Goal: Information Seeking & Learning: Compare options

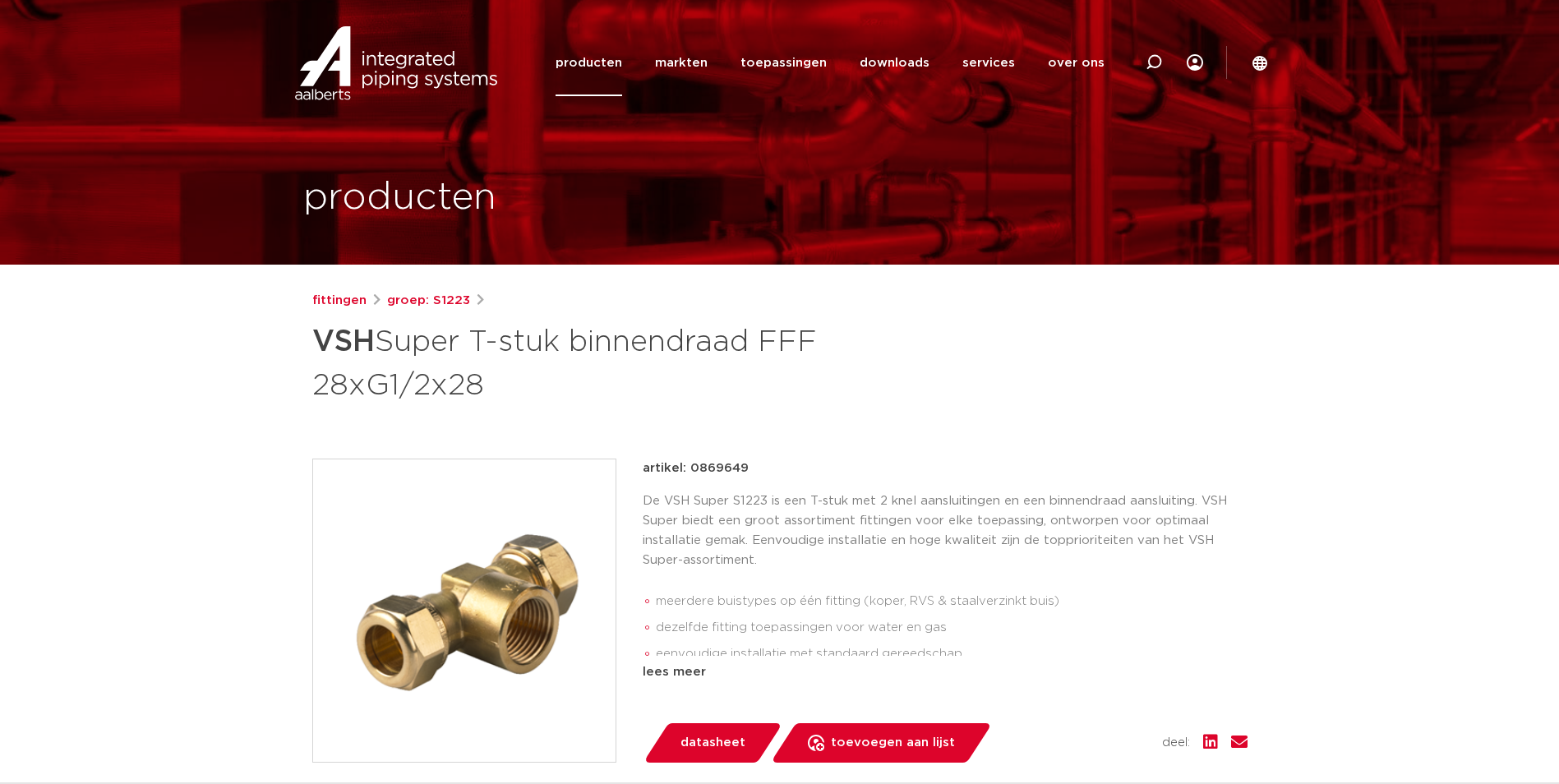
click at [472, 556] on img at bounding box center [464, 610] width 303 height 303
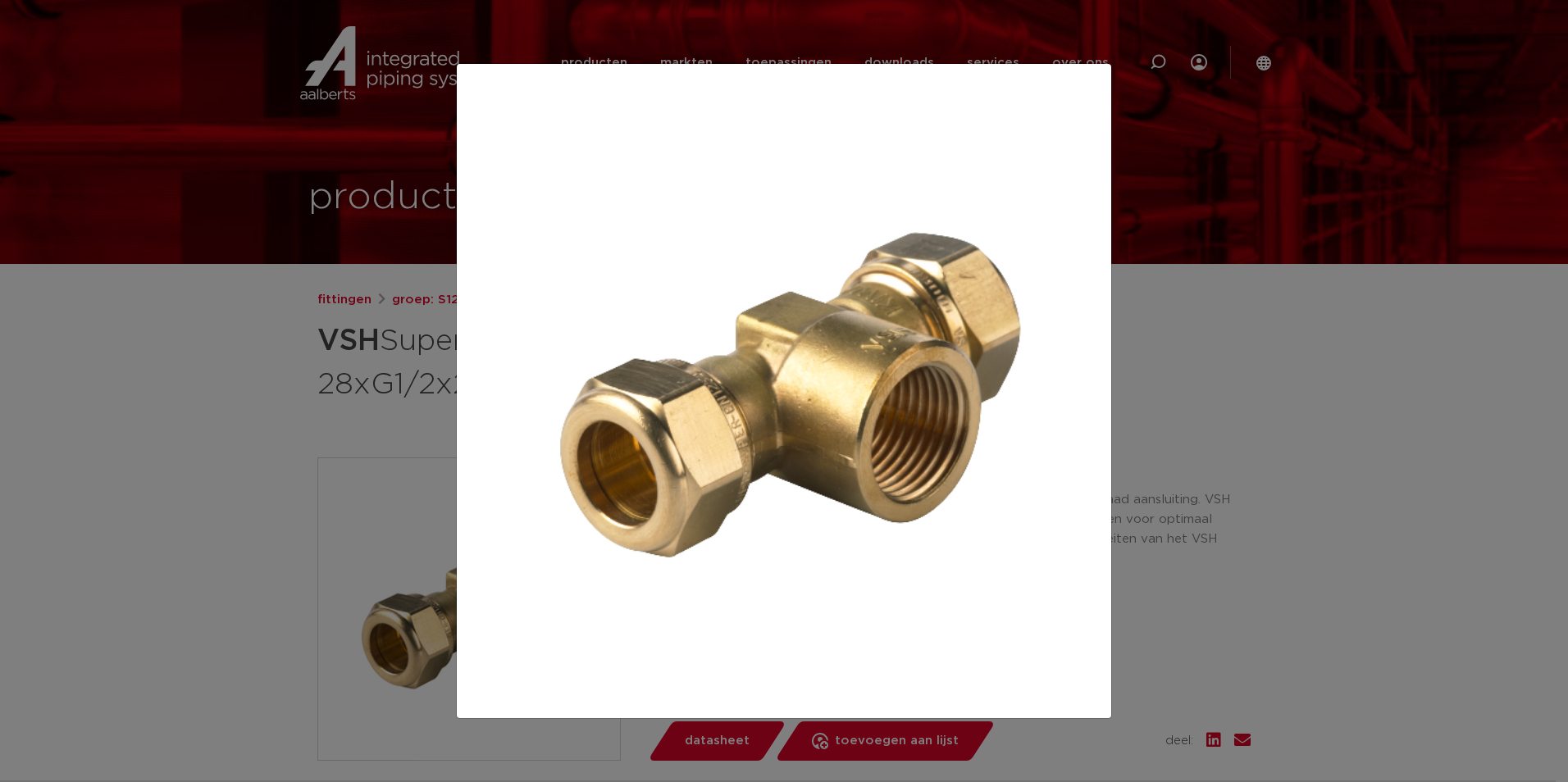
click at [210, 398] on div at bounding box center [784, 391] width 1568 height 782
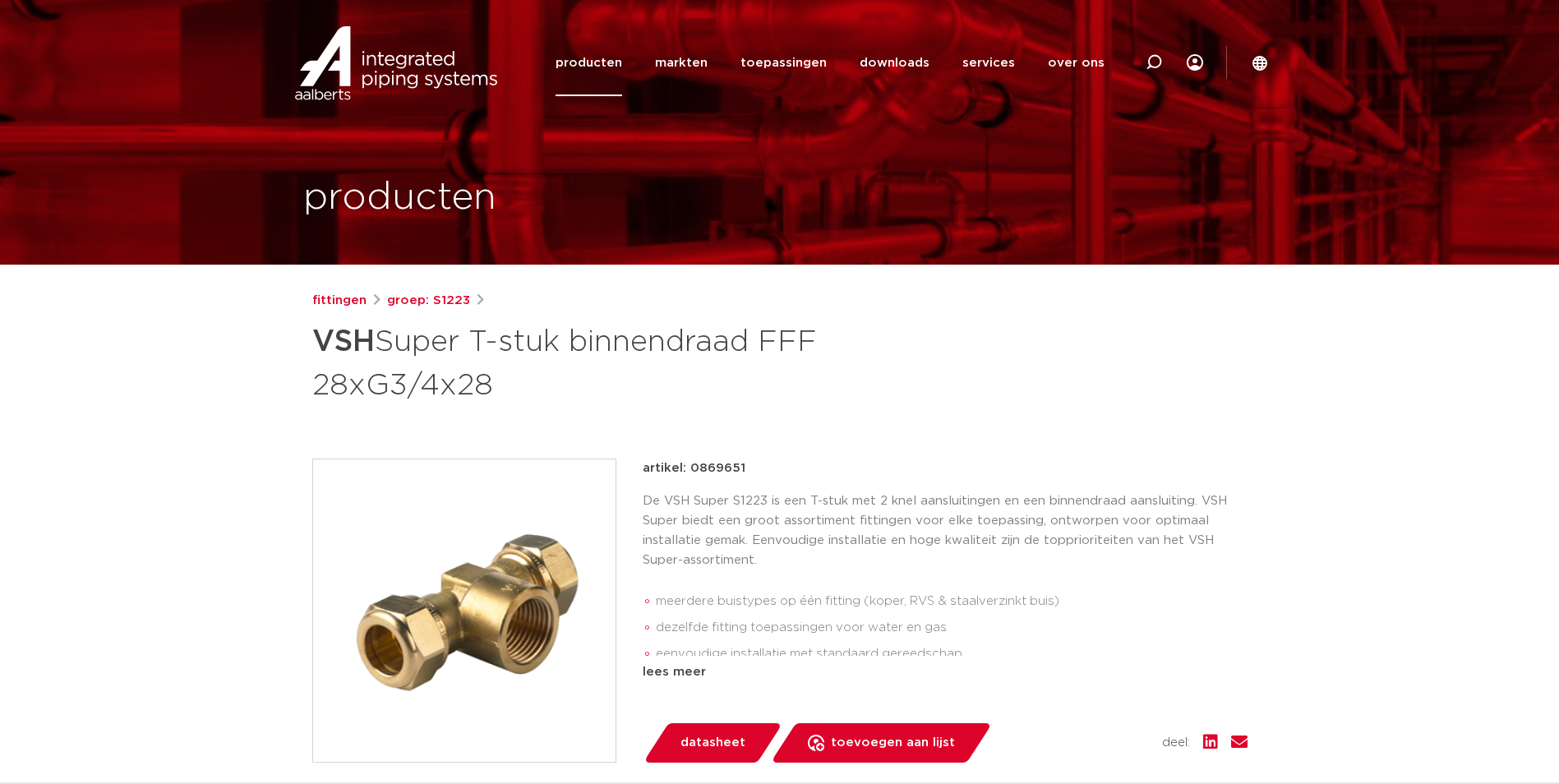
click at [449, 548] on img at bounding box center [464, 610] width 303 height 303
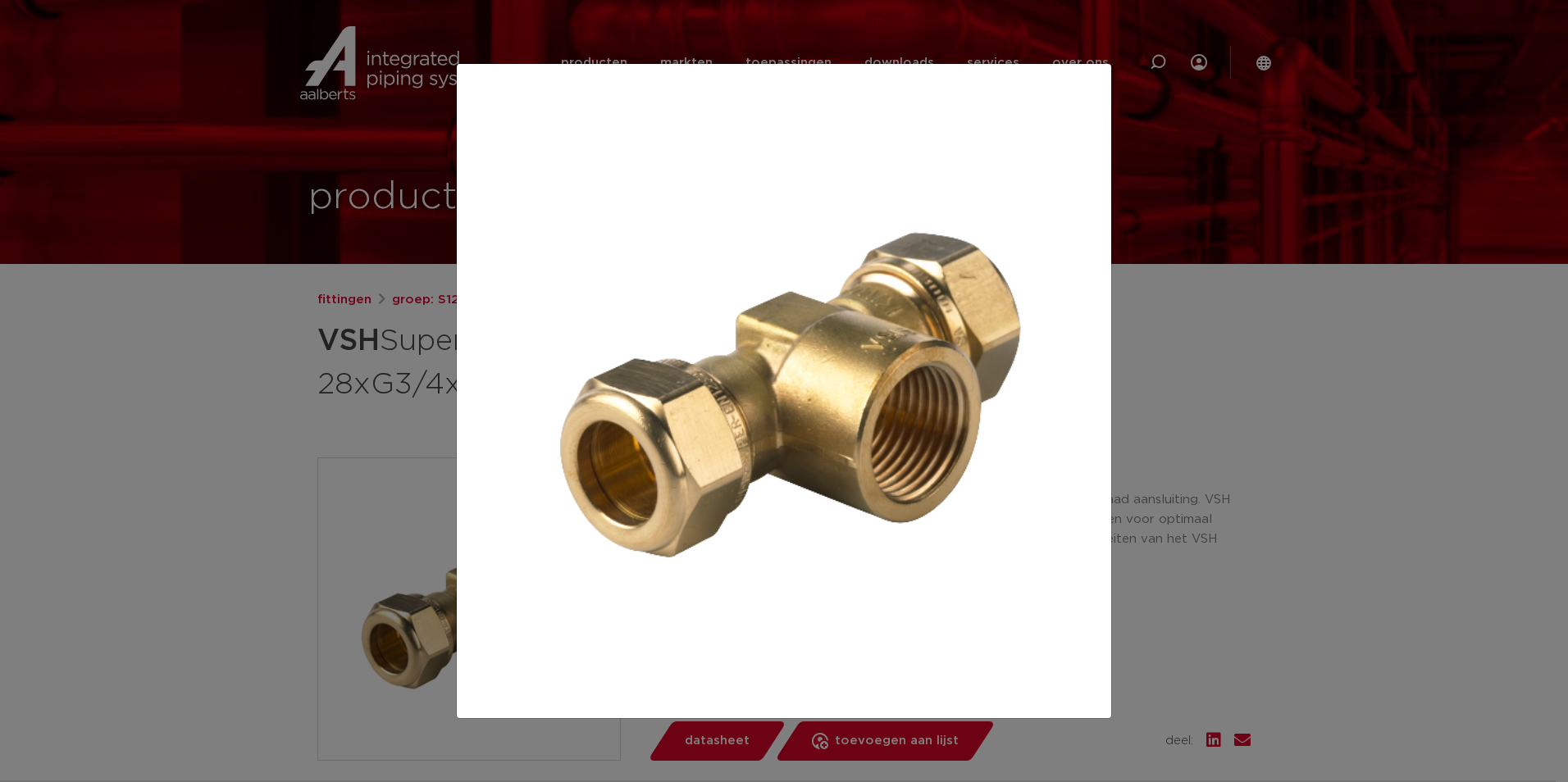
click at [243, 420] on div at bounding box center [784, 391] width 1568 height 782
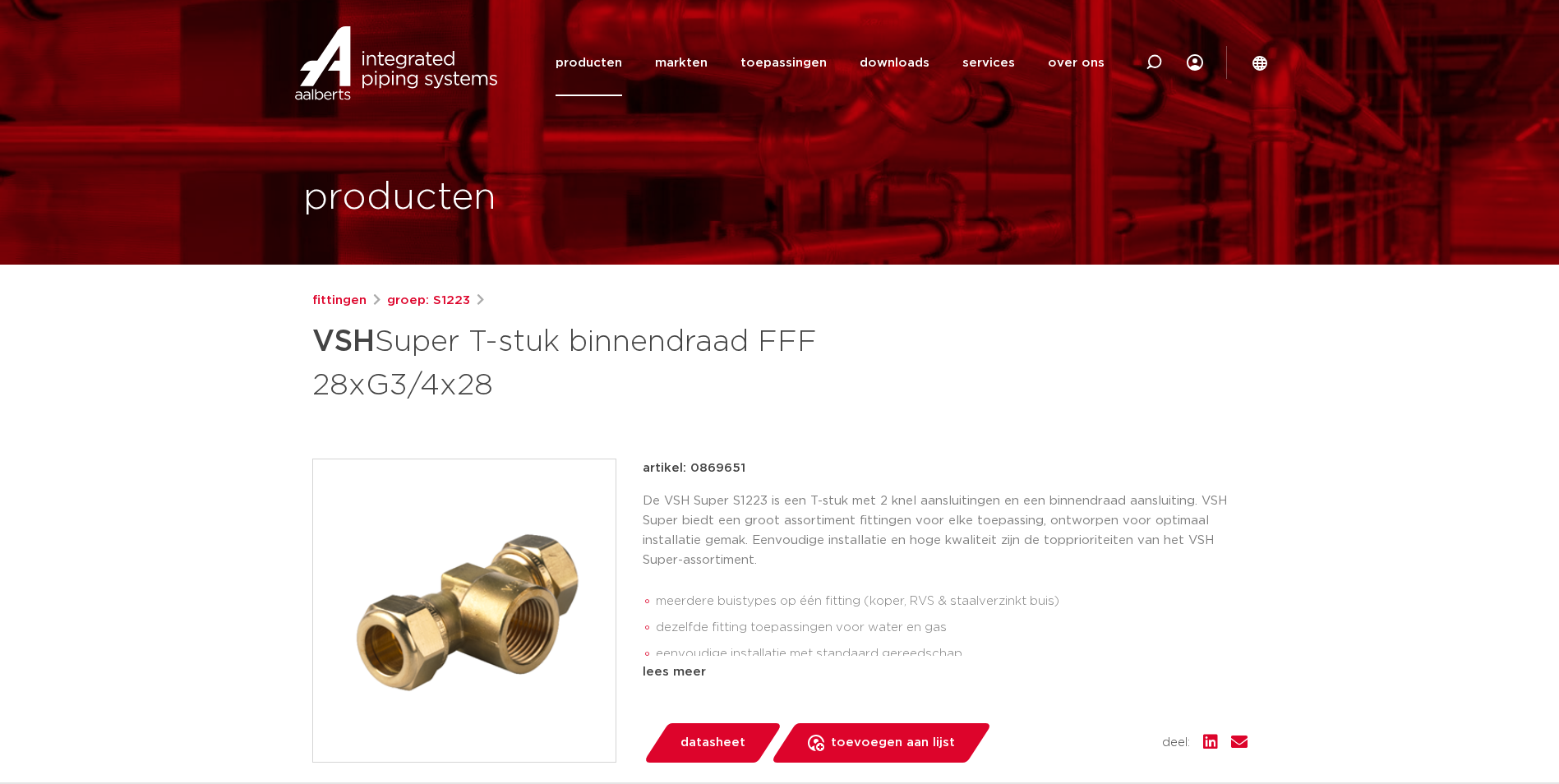
click at [728, 526] on p "De VSH Super S1223 is een T-stuk met 2 knel aansluitingen en een binnendraad aa…" at bounding box center [944, 531] width 605 height 79
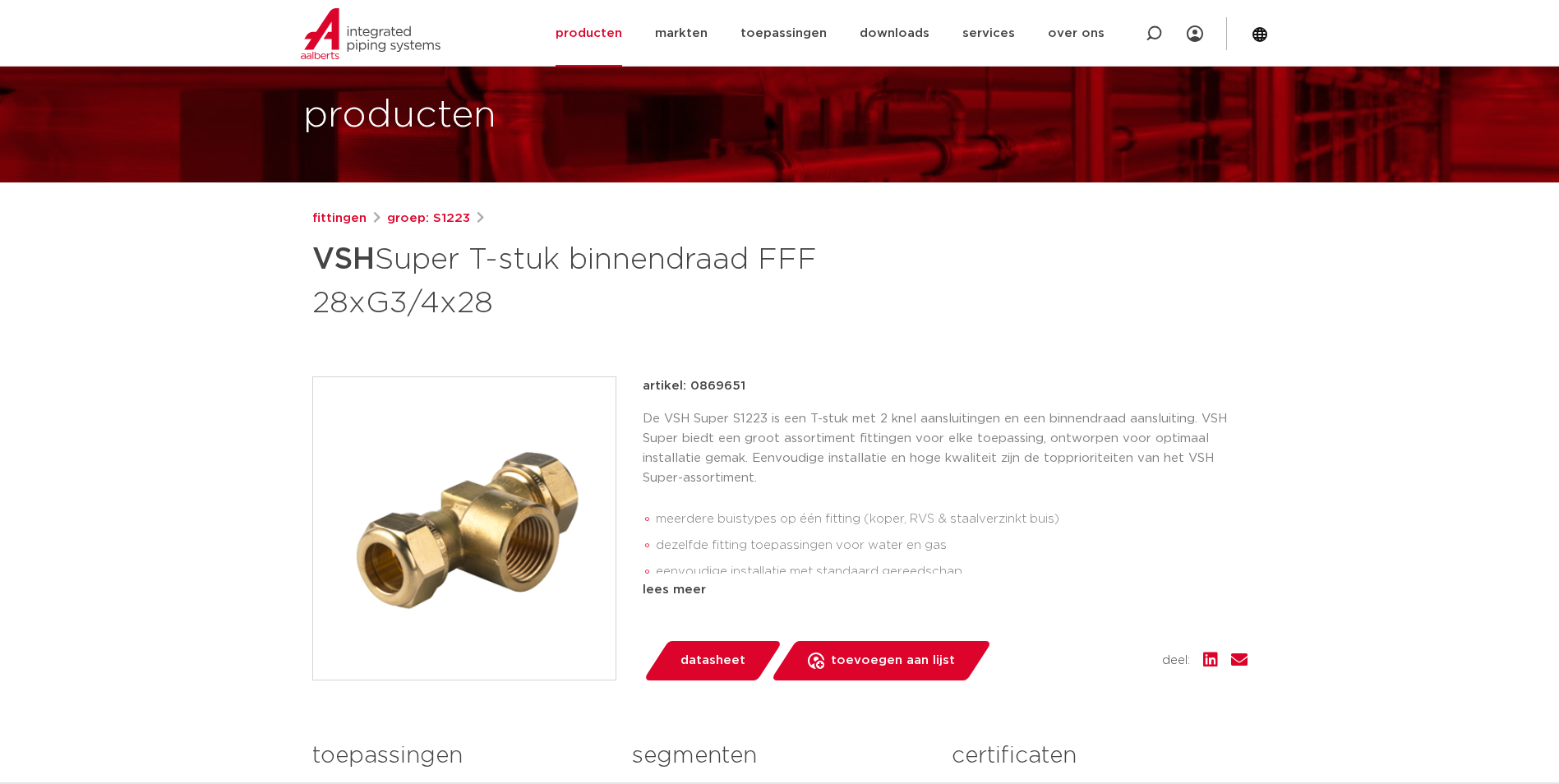
scroll to position [164, 0]
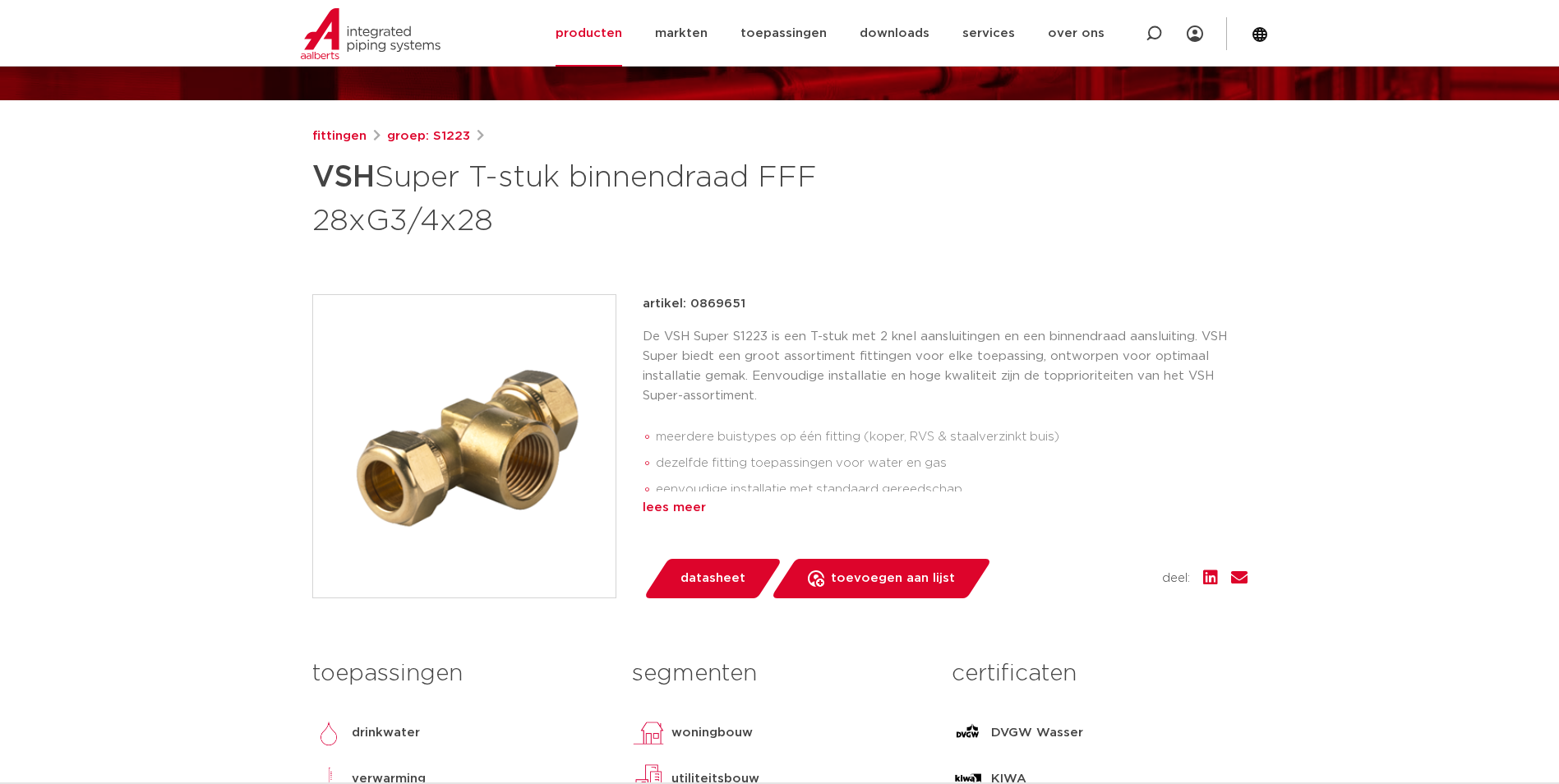
click at [688, 509] on div "lees meer" at bounding box center [944, 507] width 605 height 19
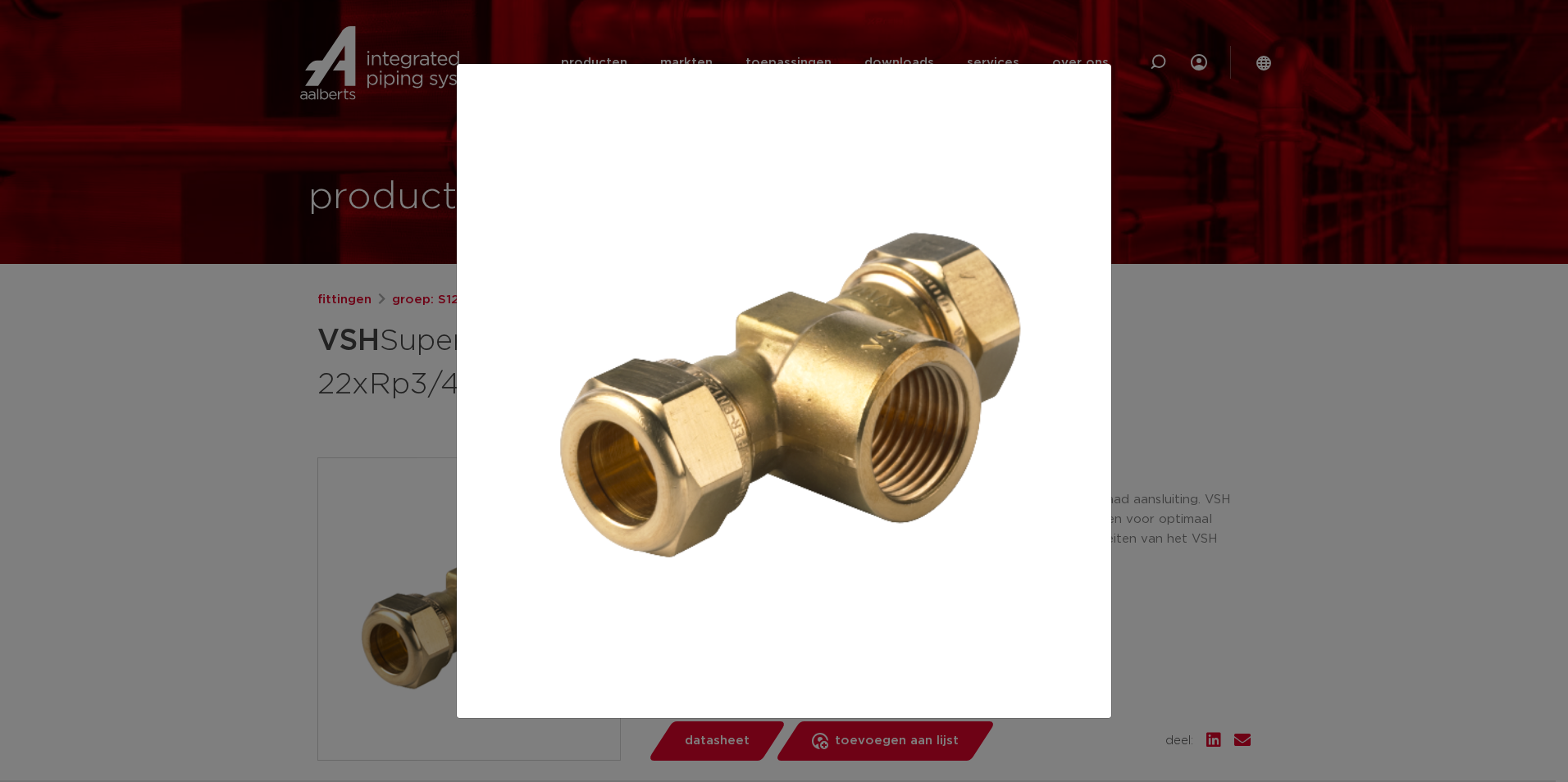
click at [177, 416] on div at bounding box center [784, 391] width 1568 height 782
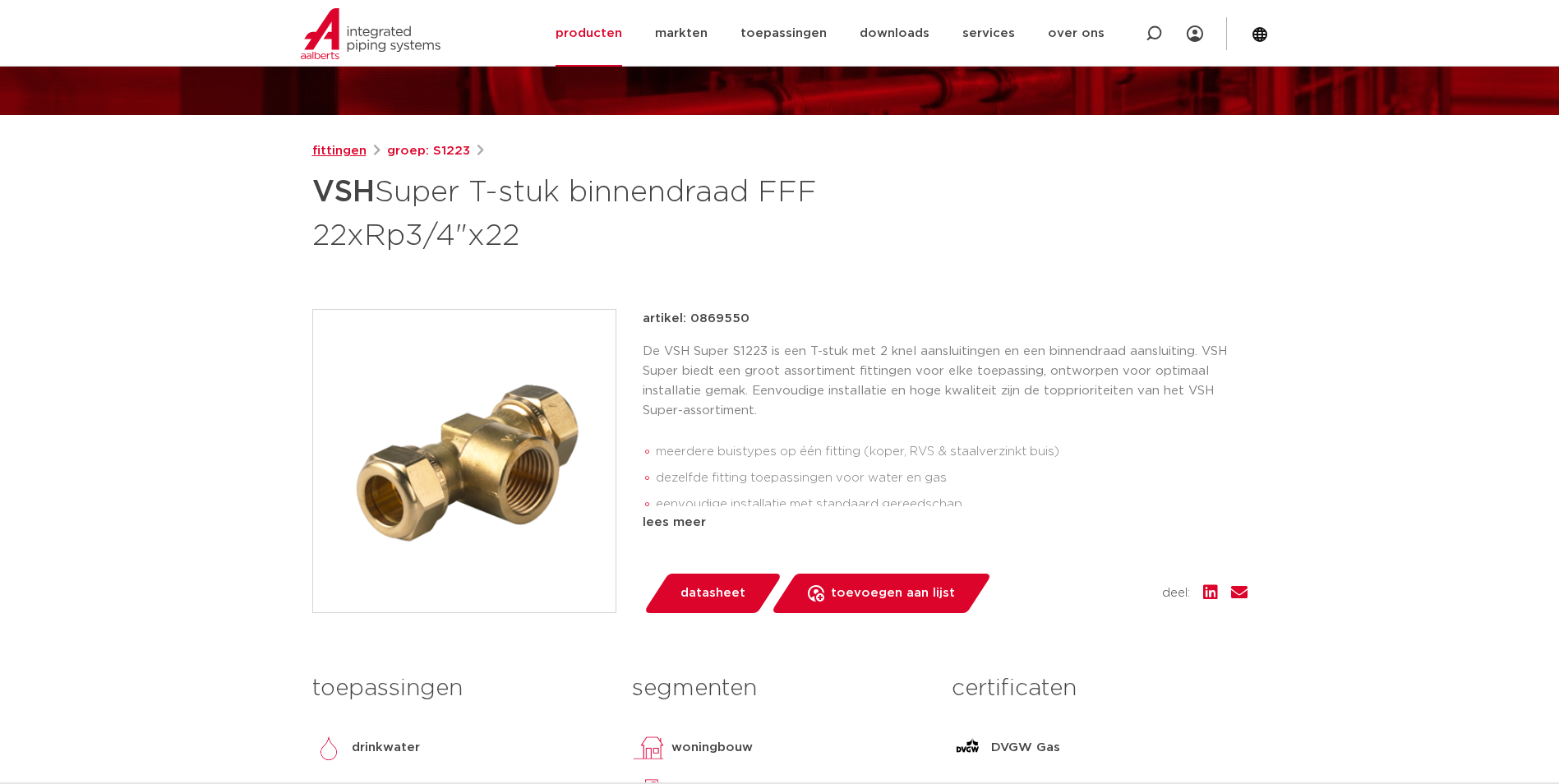
scroll to position [164, 0]
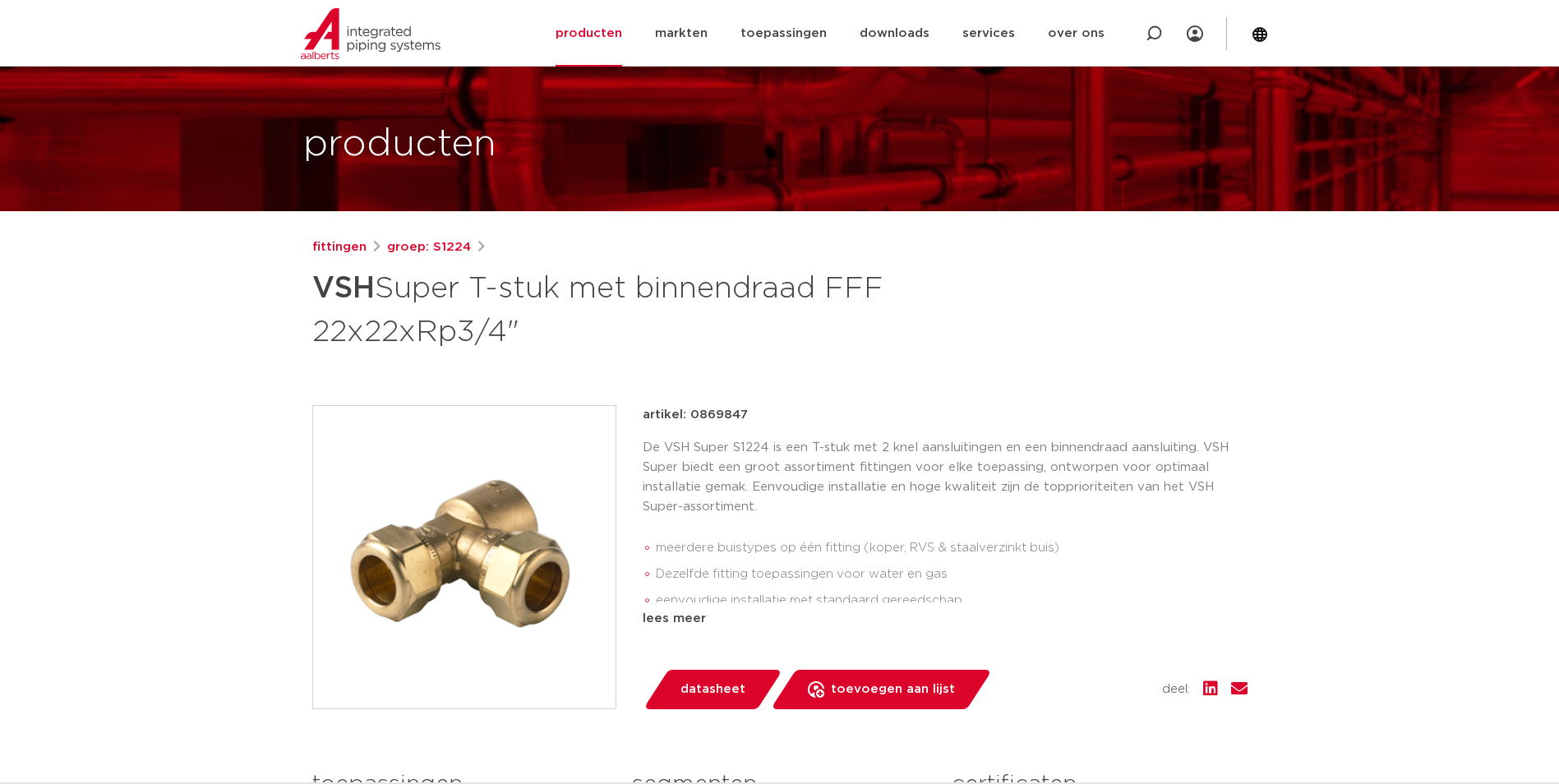
scroll to position [82, 0]
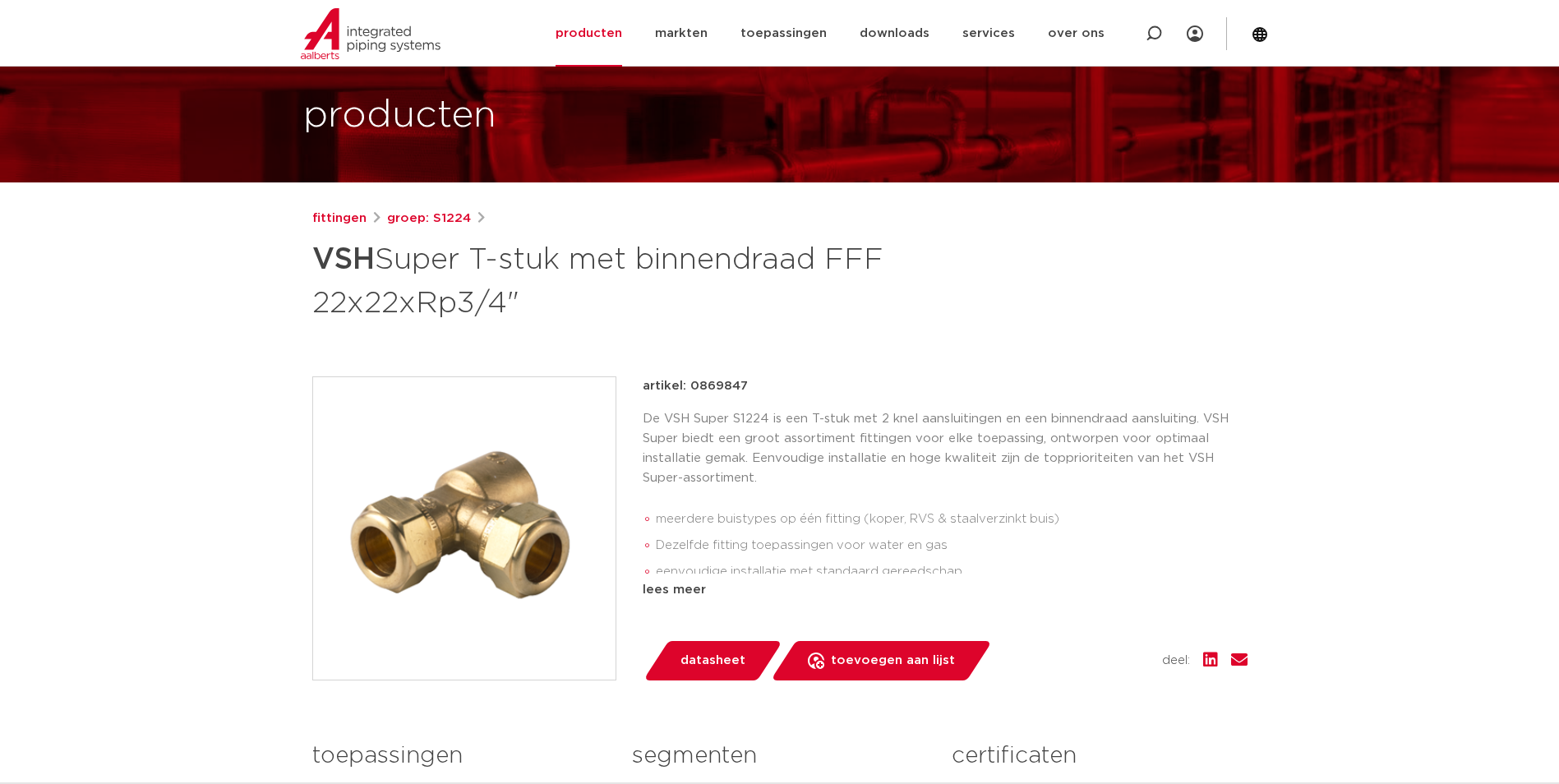
click at [547, 522] on img at bounding box center [464, 528] width 303 height 303
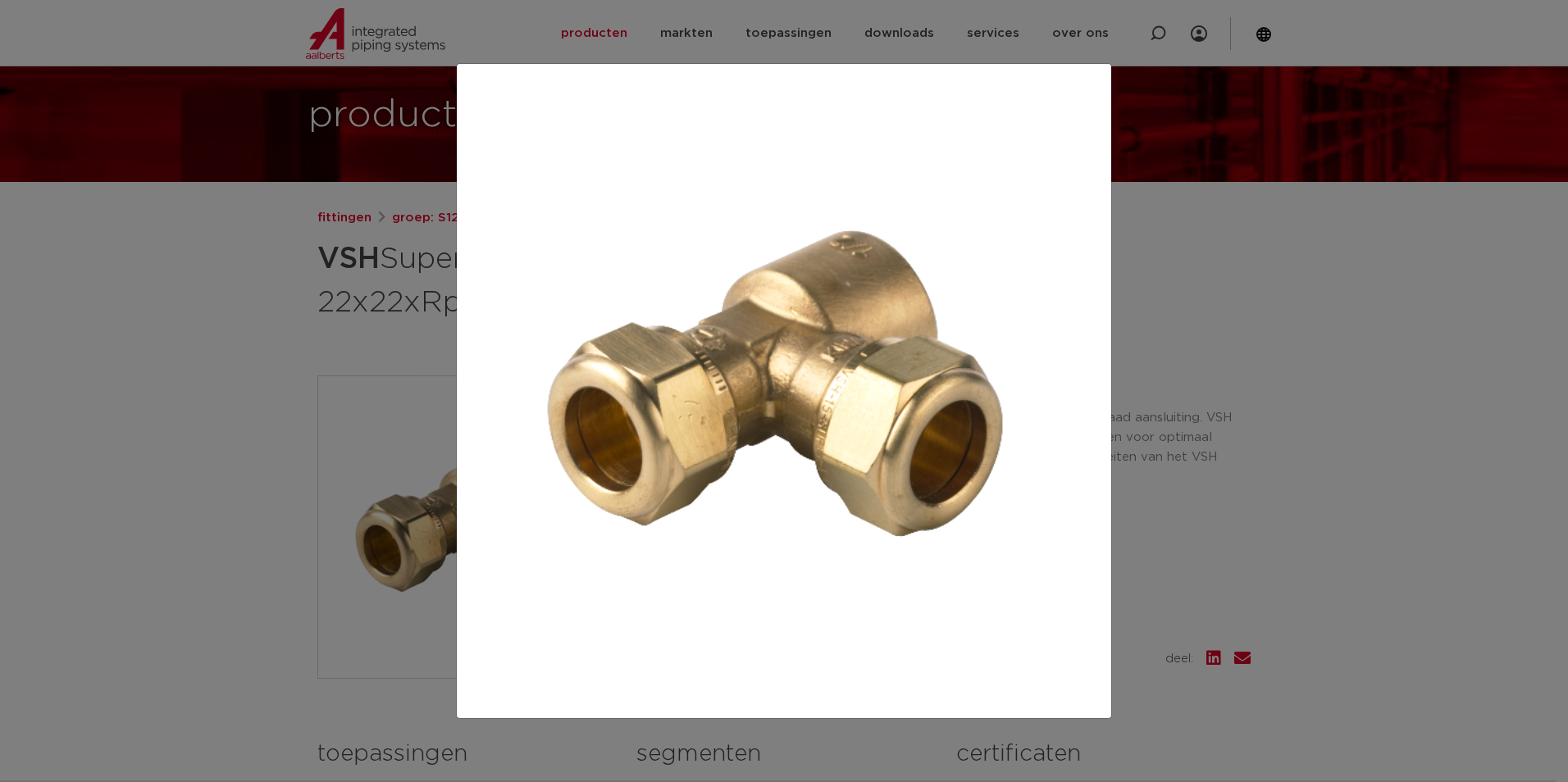
click at [279, 371] on div at bounding box center [784, 391] width 1568 height 782
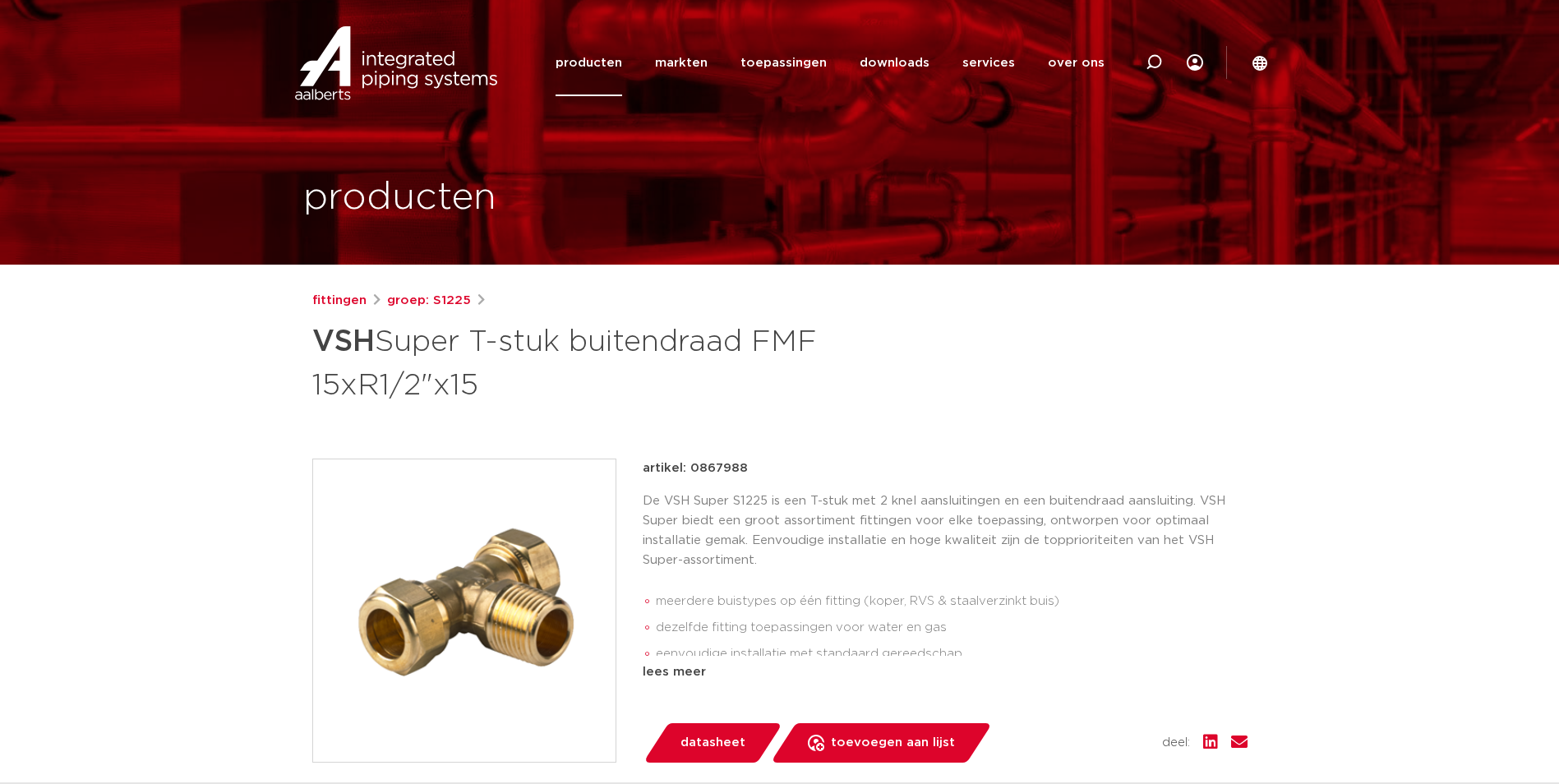
scroll to position [82, 0]
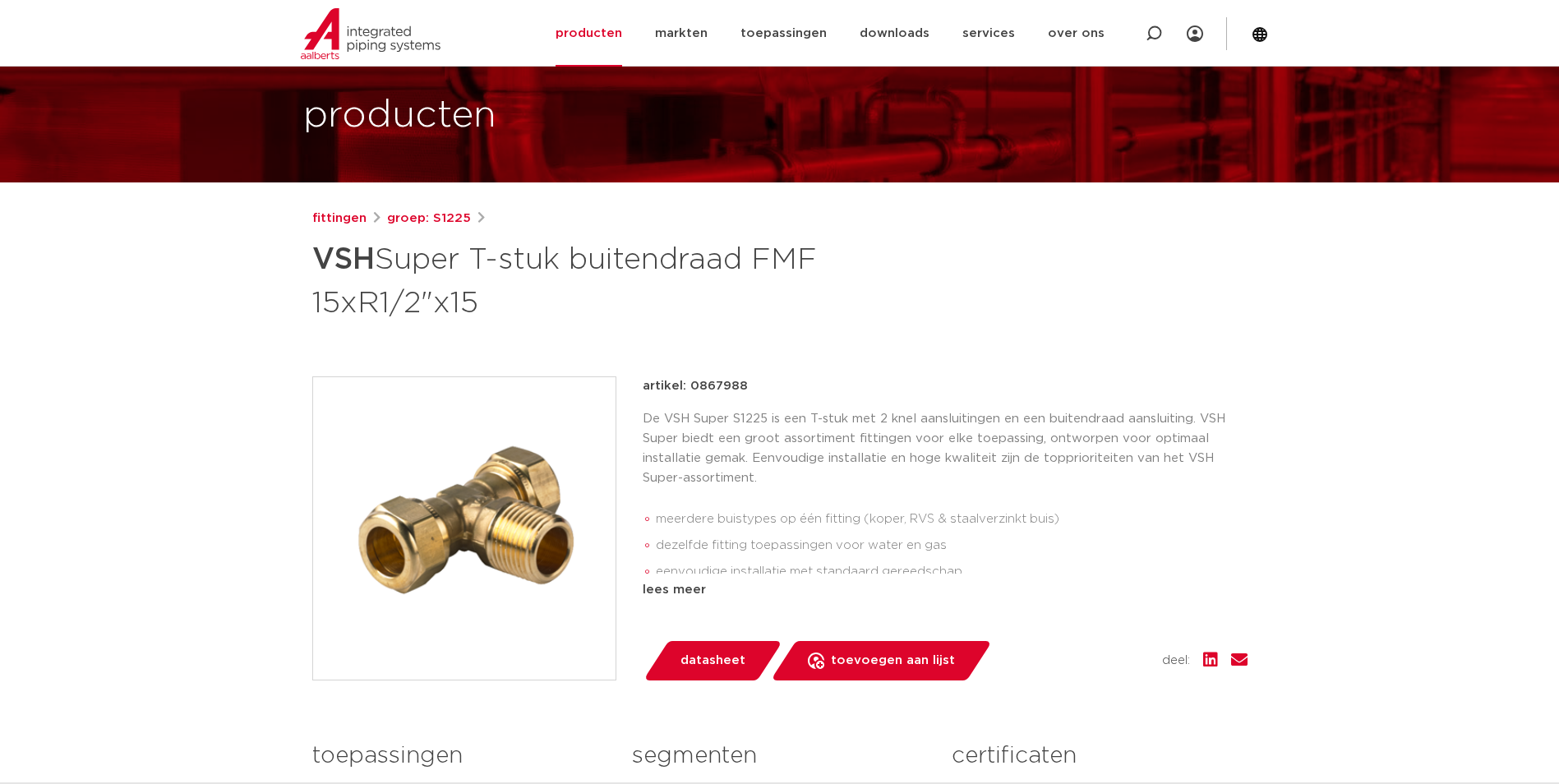
click at [536, 491] on img at bounding box center [464, 528] width 303 height 303
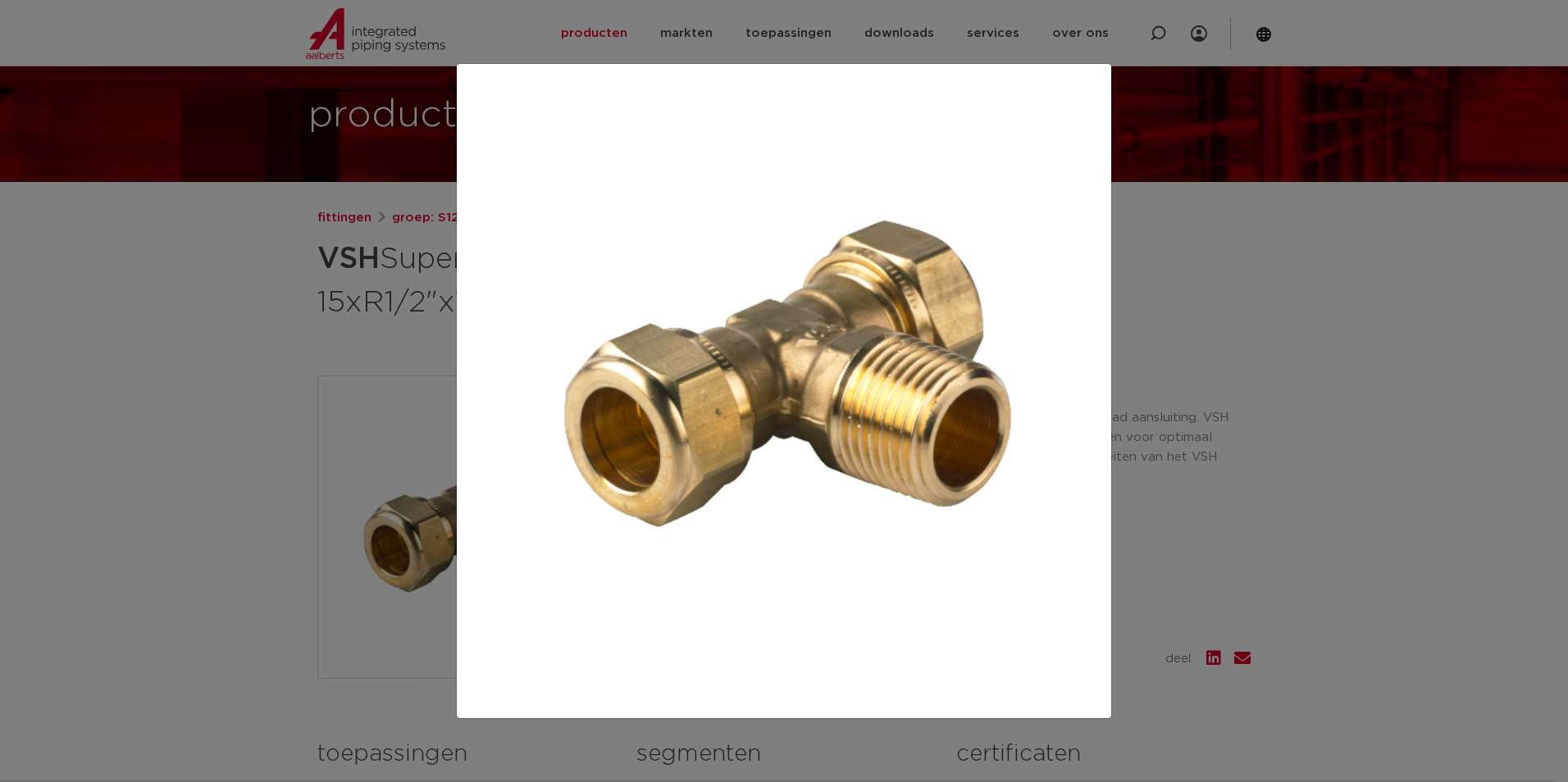
click at [297, 347] on div at bounding box center [784, 391] width 1568 height 782
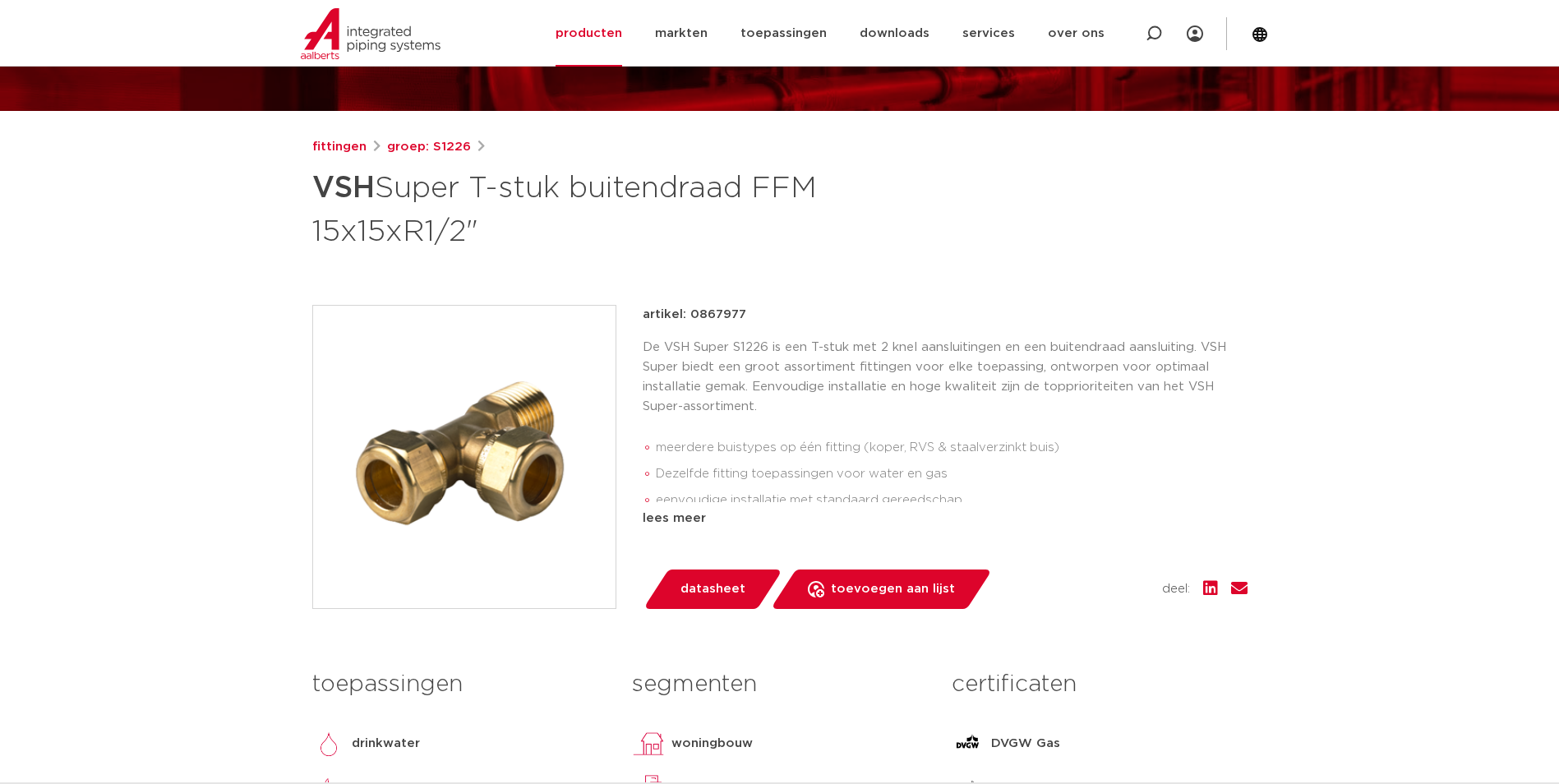
scroll to position [164, 0]
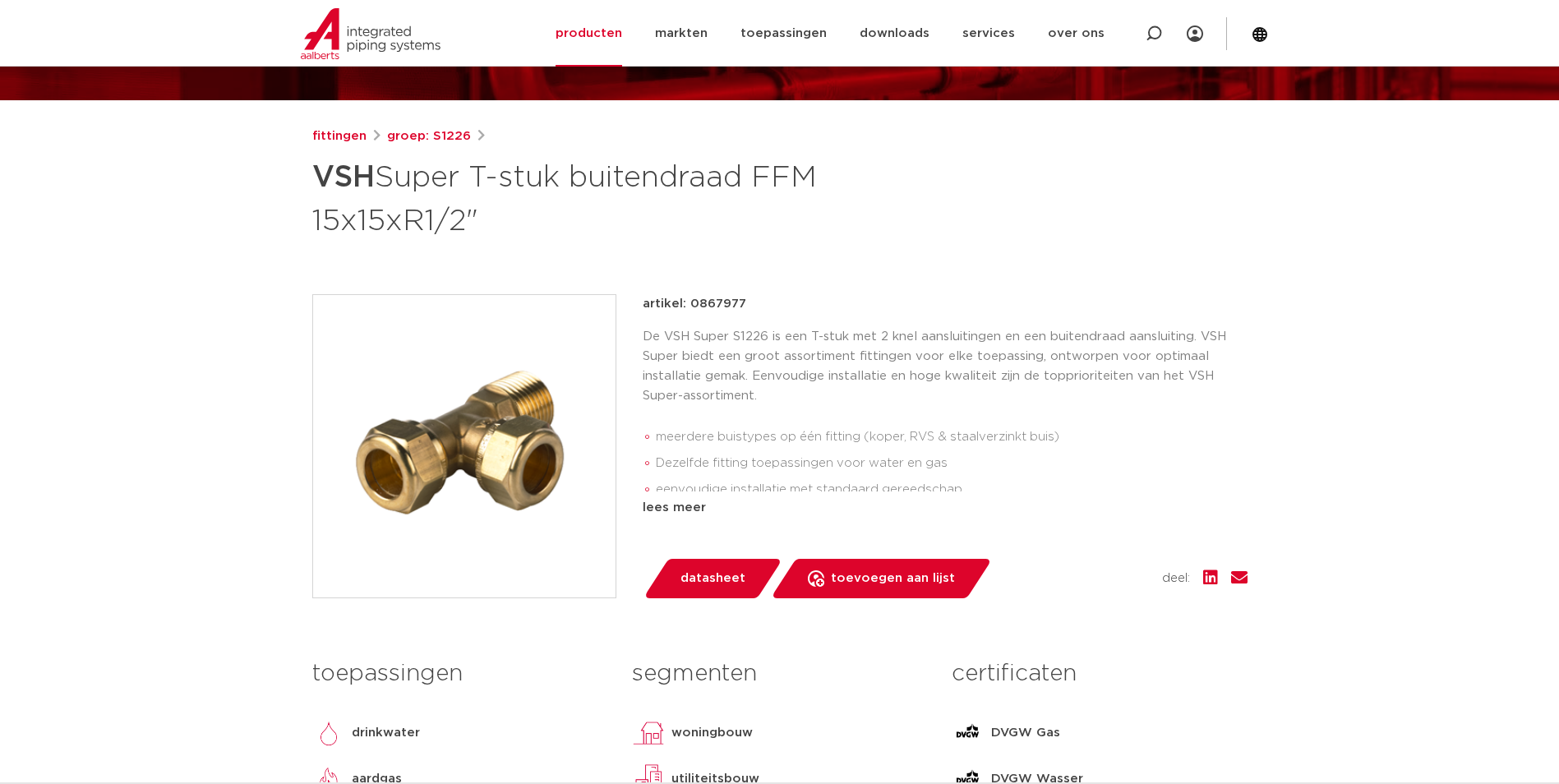
click at [517, 472] on img at bounding box center [464, 446] width 303 height 303
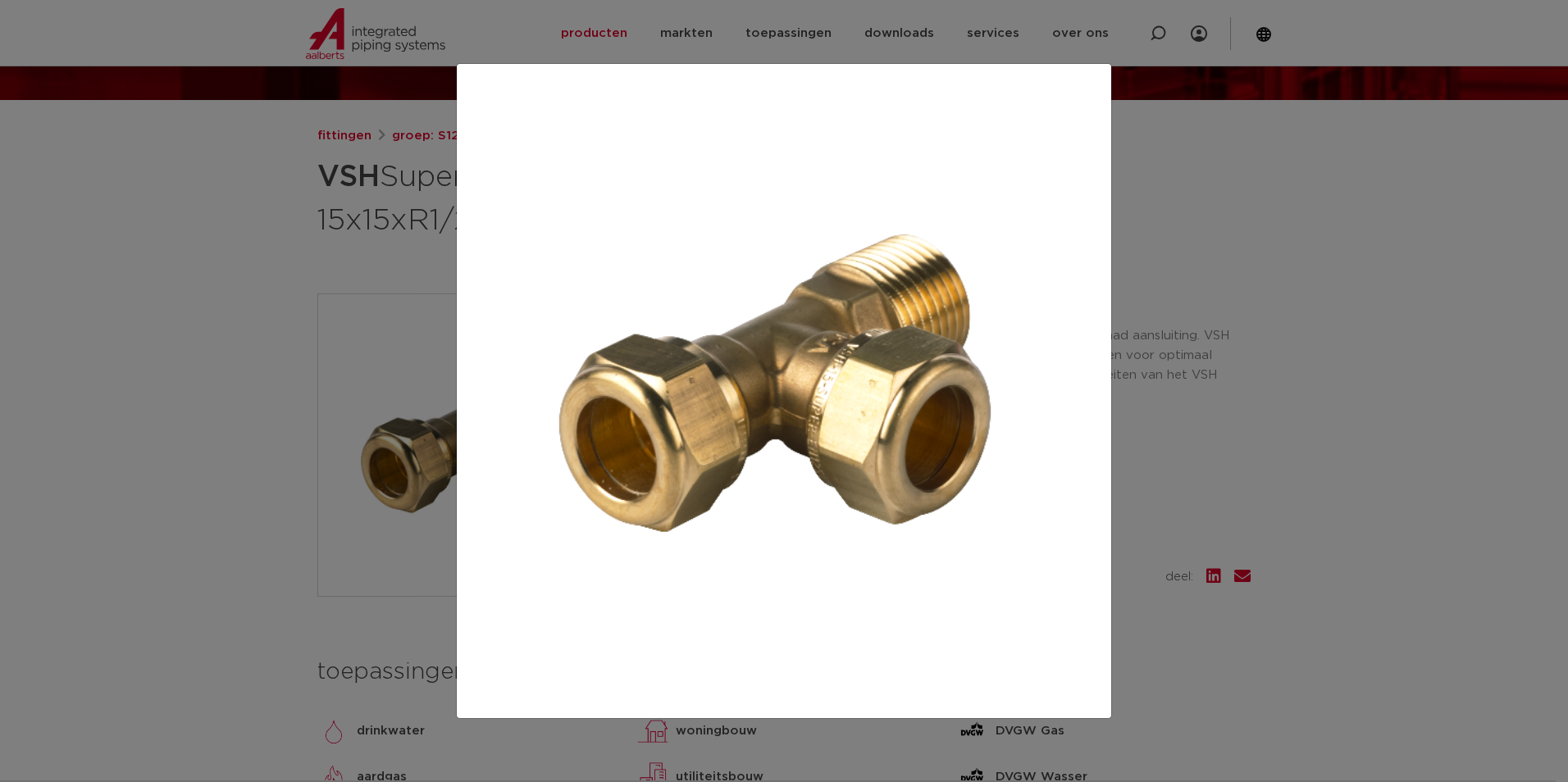
click at [331, 373] on div at bounding box center [784, 391] width 1568 height 782
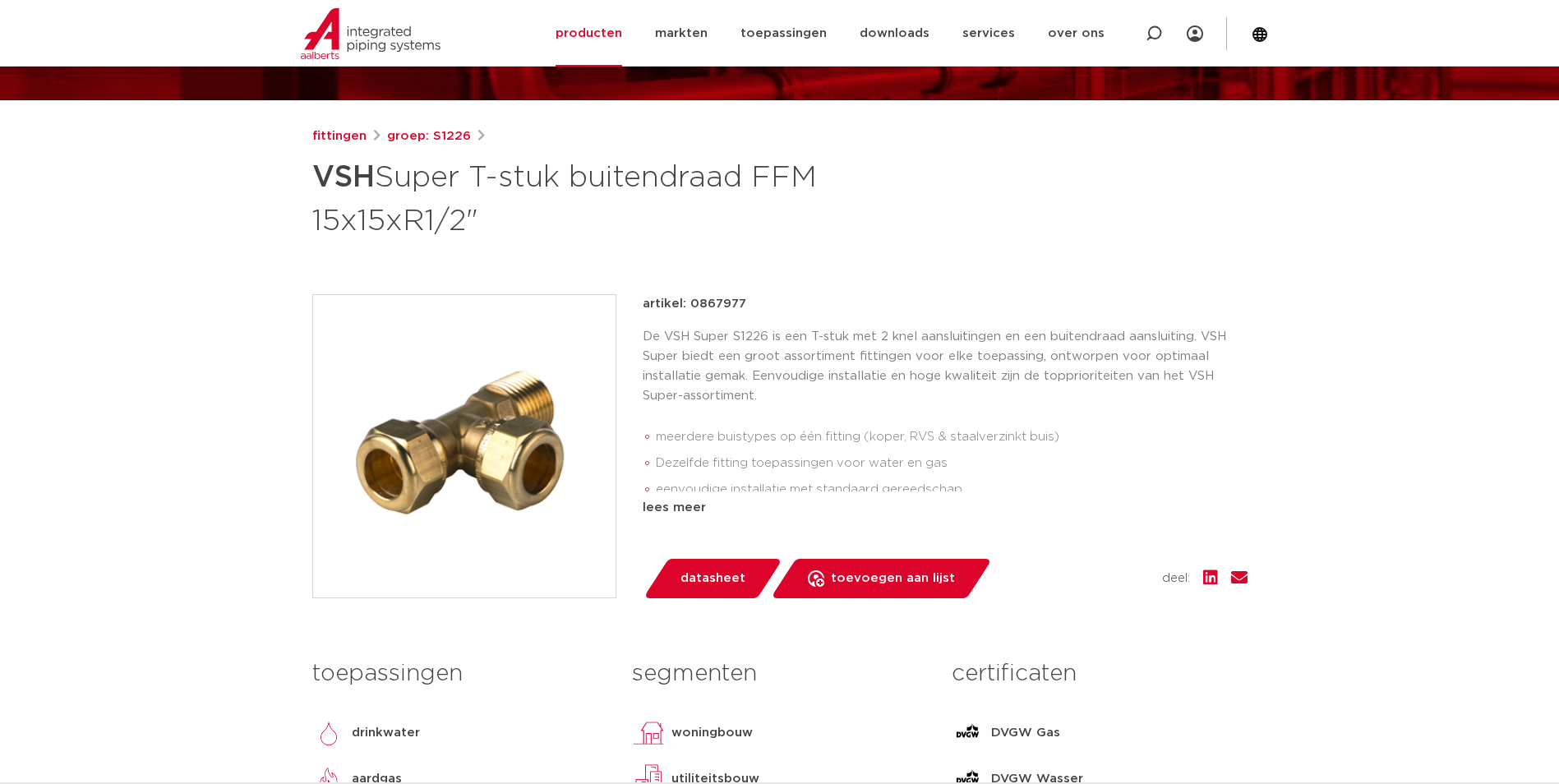
click at [566, 484] on img at bounding box center [464, 446] width 303 height 303
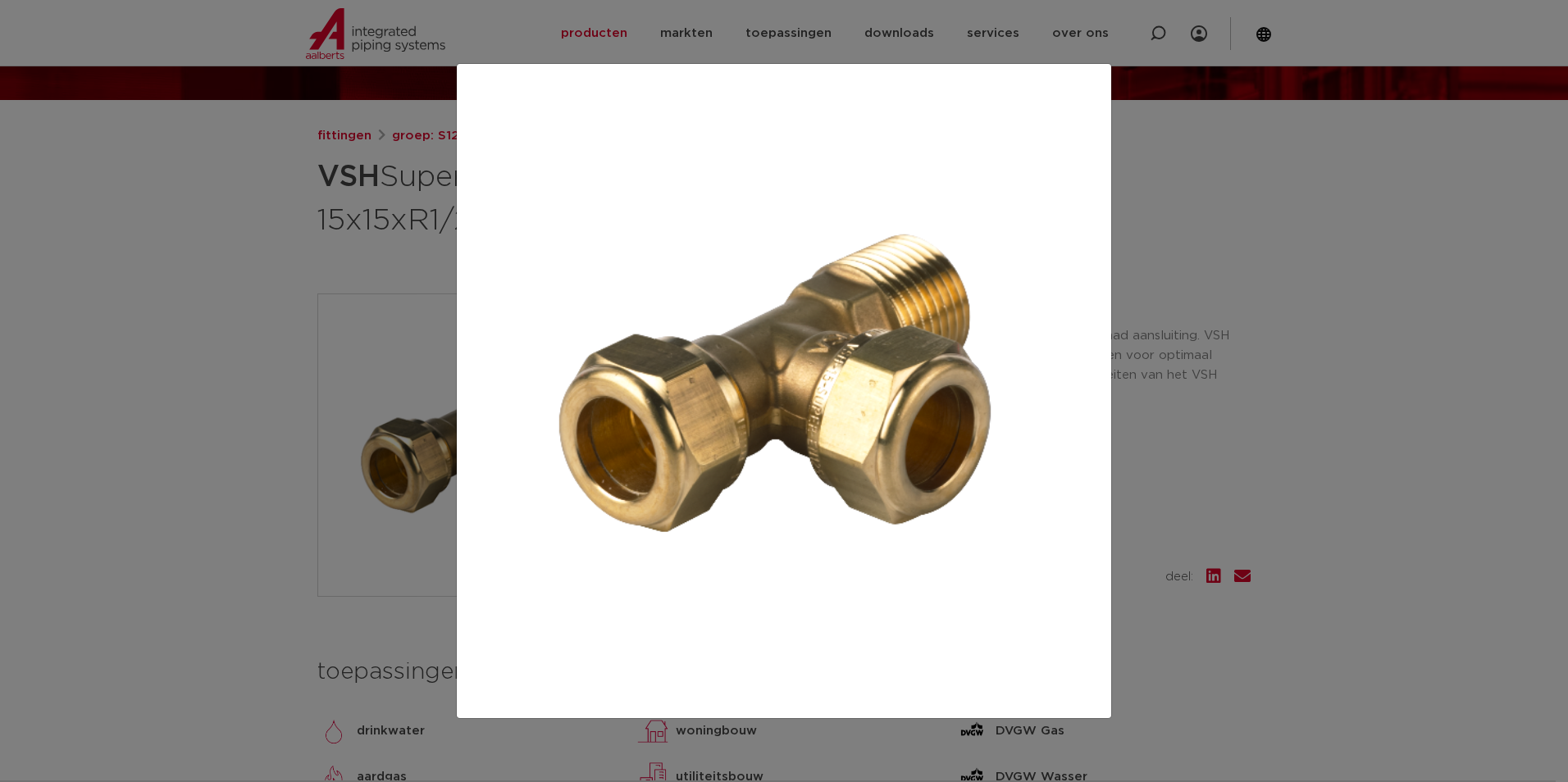
click at [1298, 471] on div at bounding box center [784, 391] width 1568 height 782
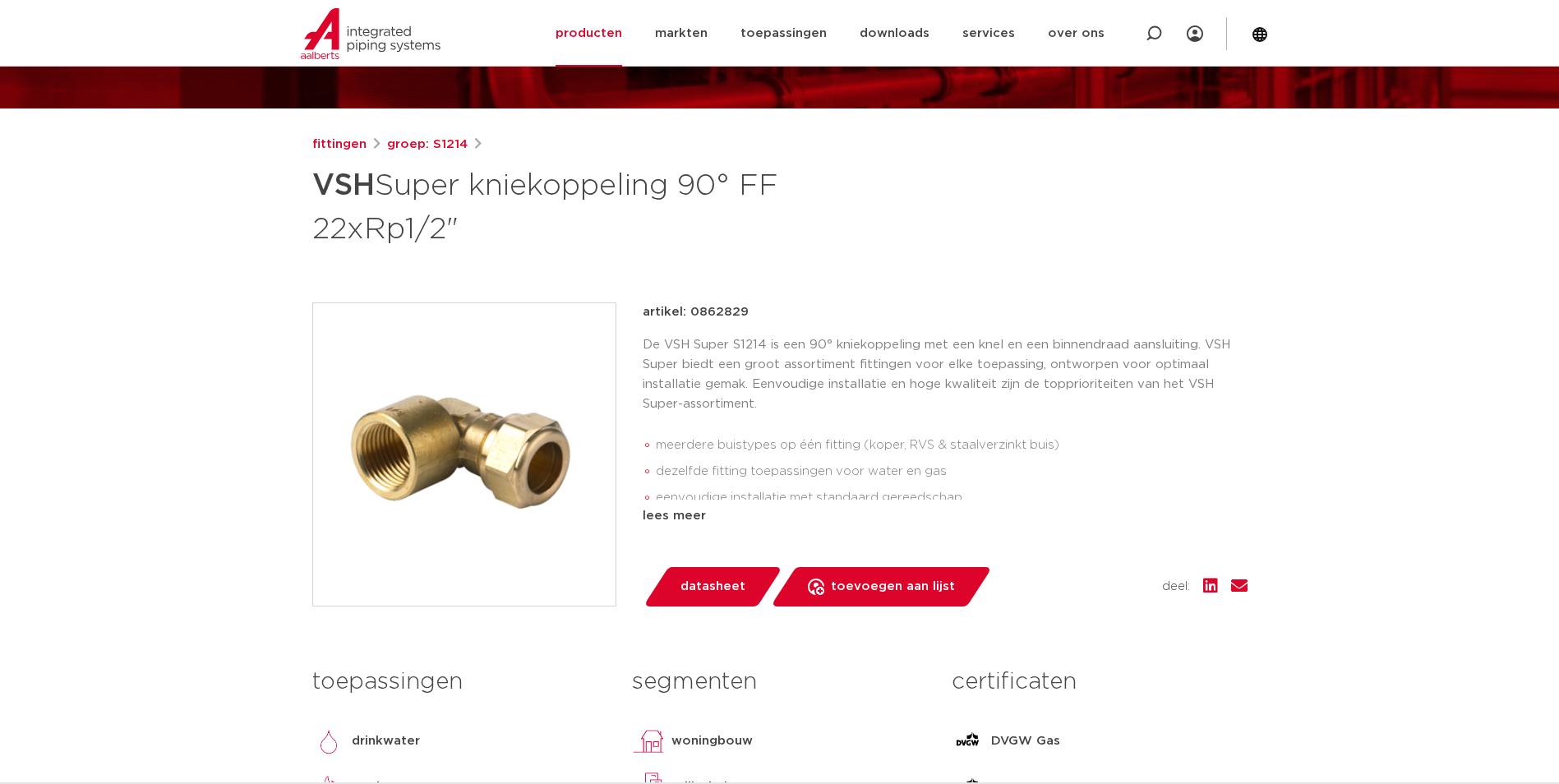
scroll to position [164, 0]
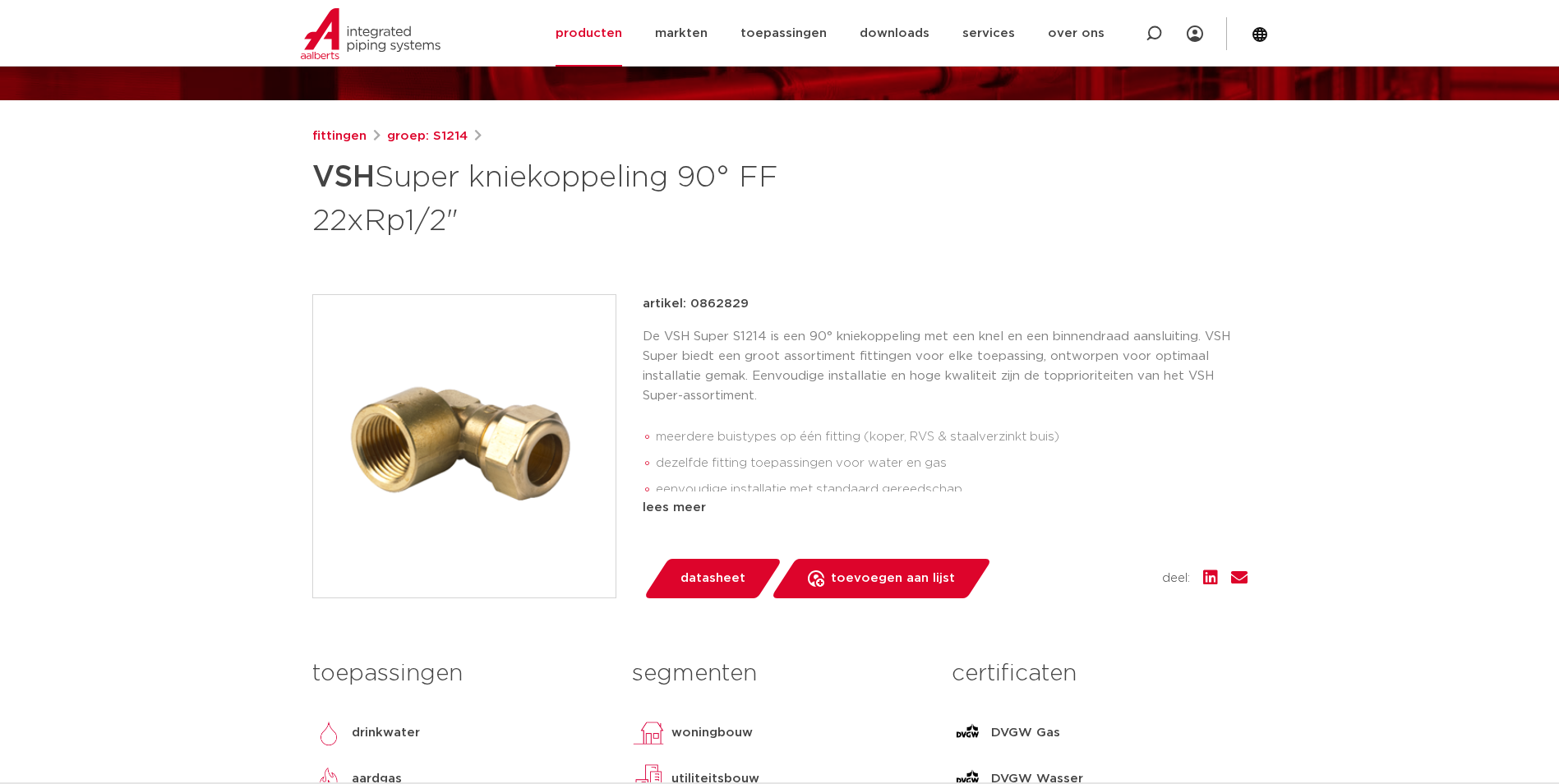
drag, startPoint x: 487, startPoint y: 442, endPoint x: 455, endPoint y: 434, distance: 33.0
click at [455, 434] on img at bounding box center [464, 446] width 303 height 303
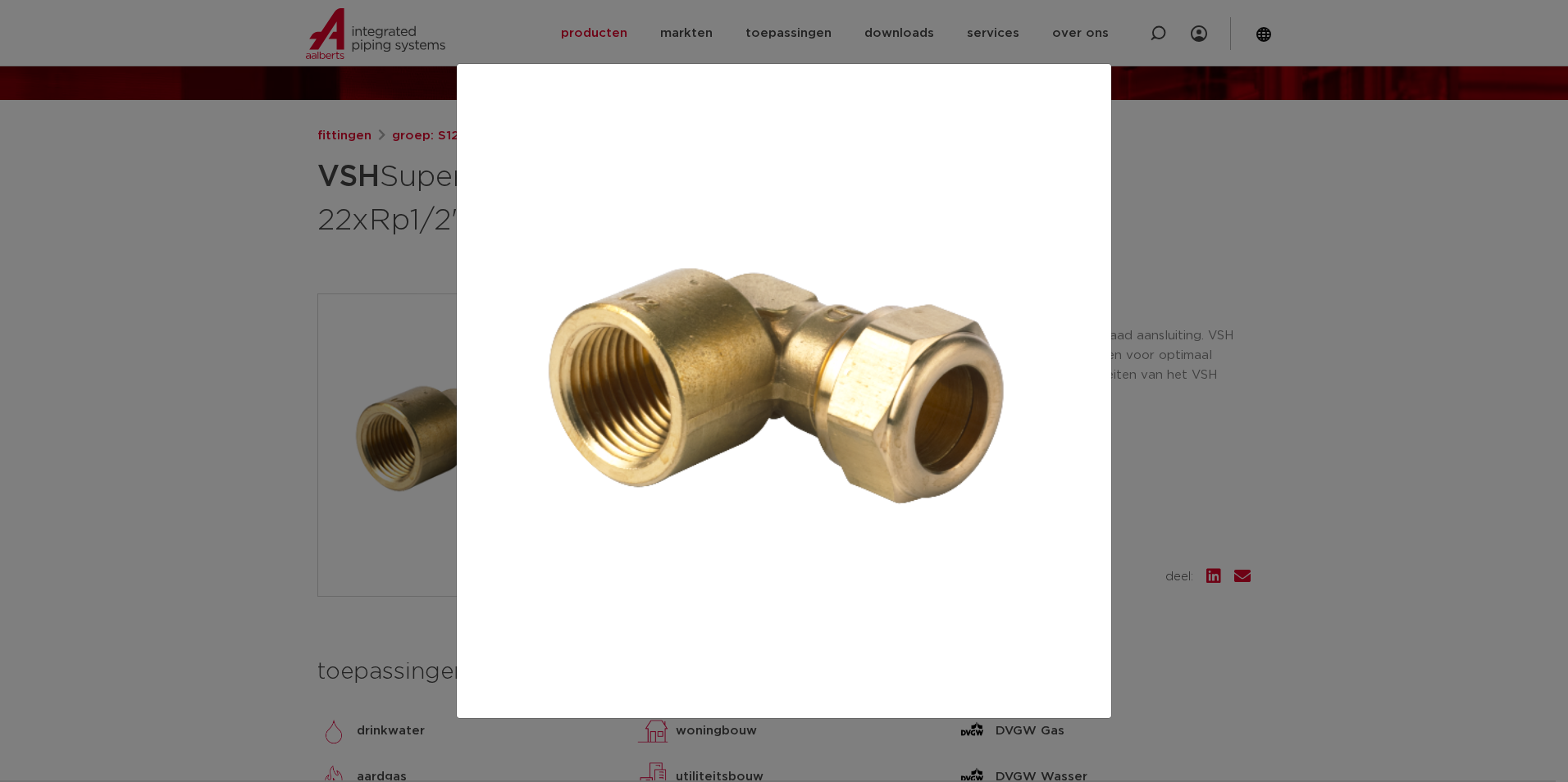
click at [277, 373] on div at bounding box center [784, 391] width 1568 height 782
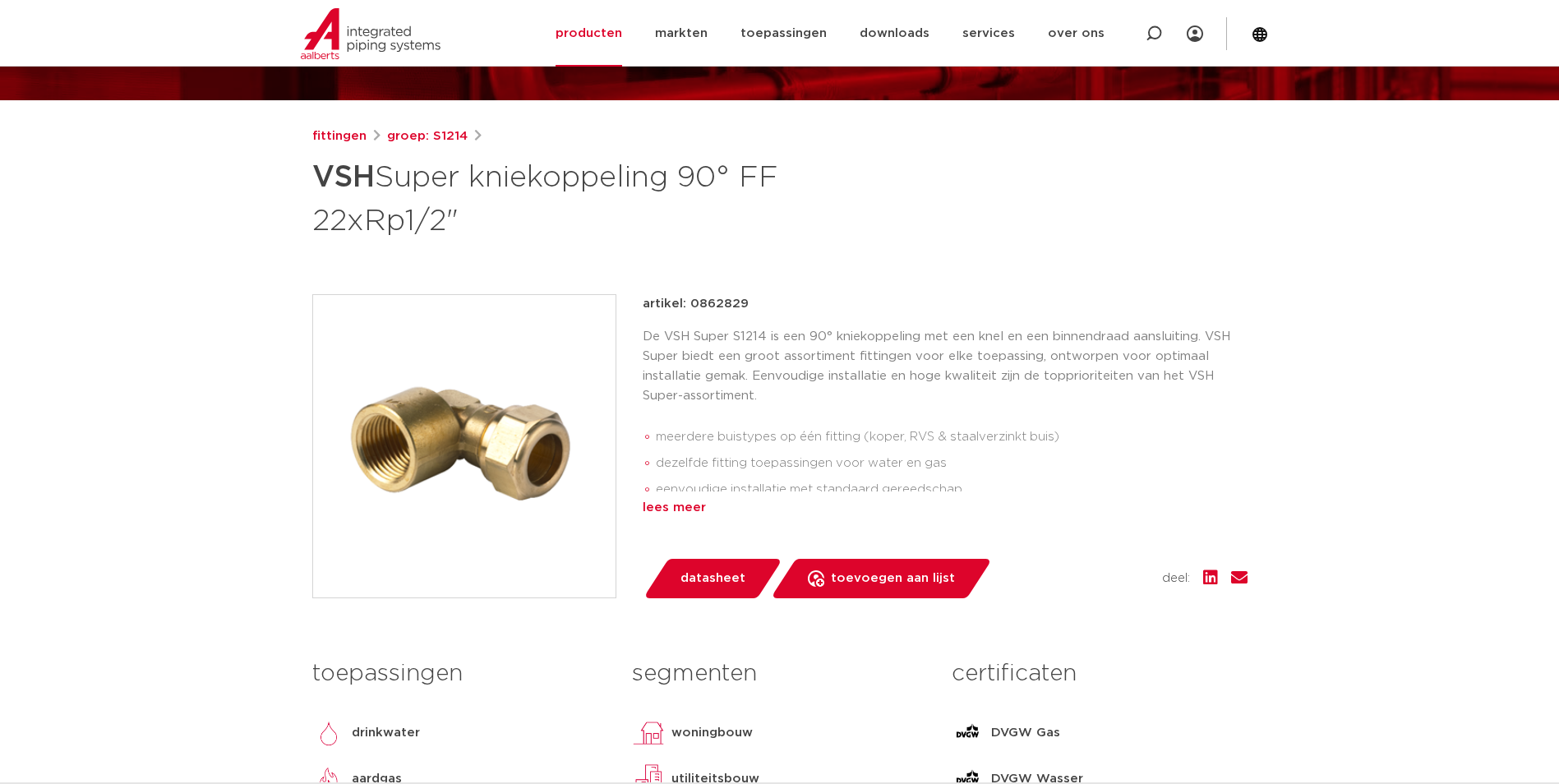
click at [645, 508] on div "lees meer" at bounding box center [944, 507] width 605 height 19
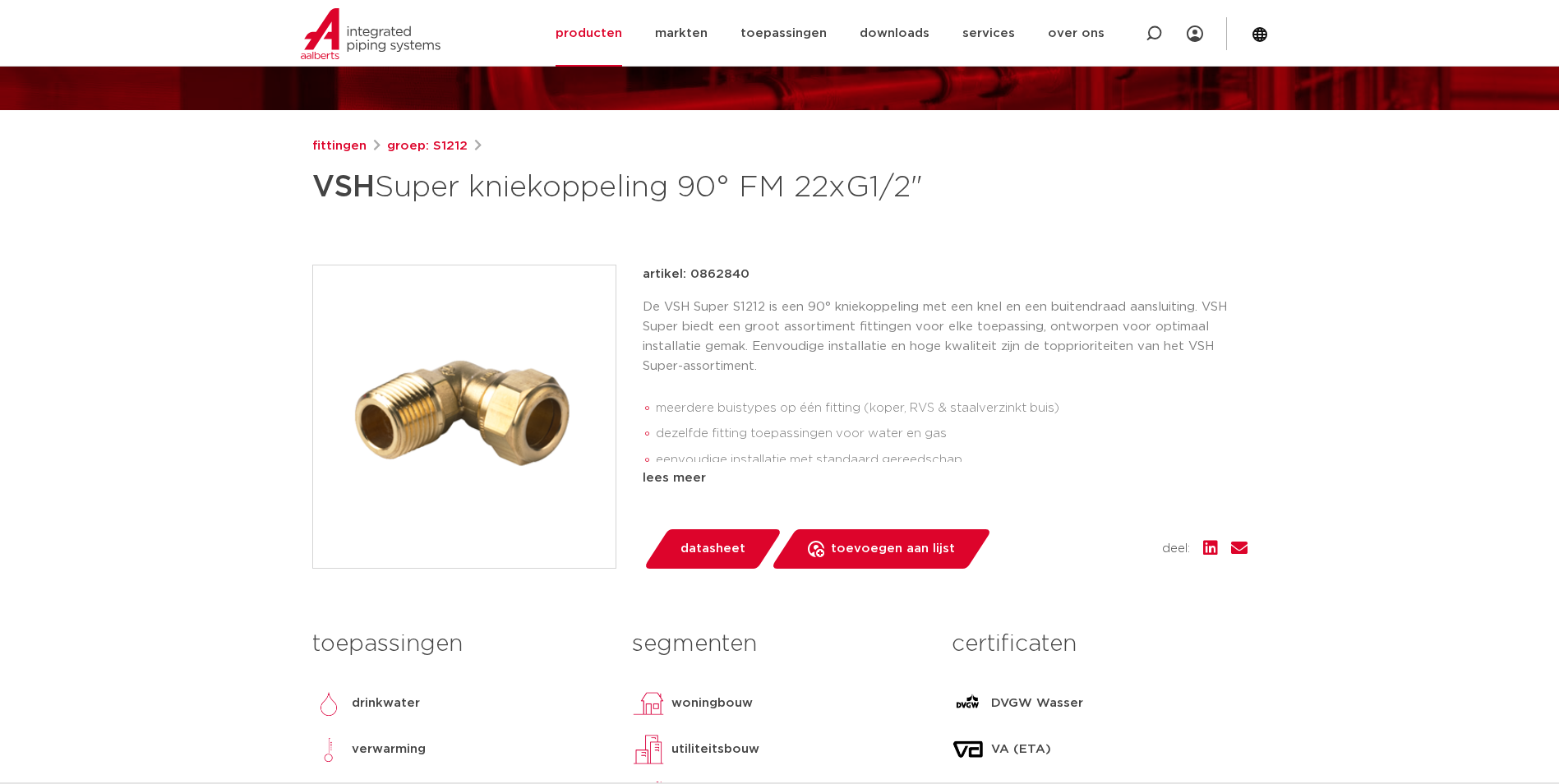
scroll to position [164, 0]
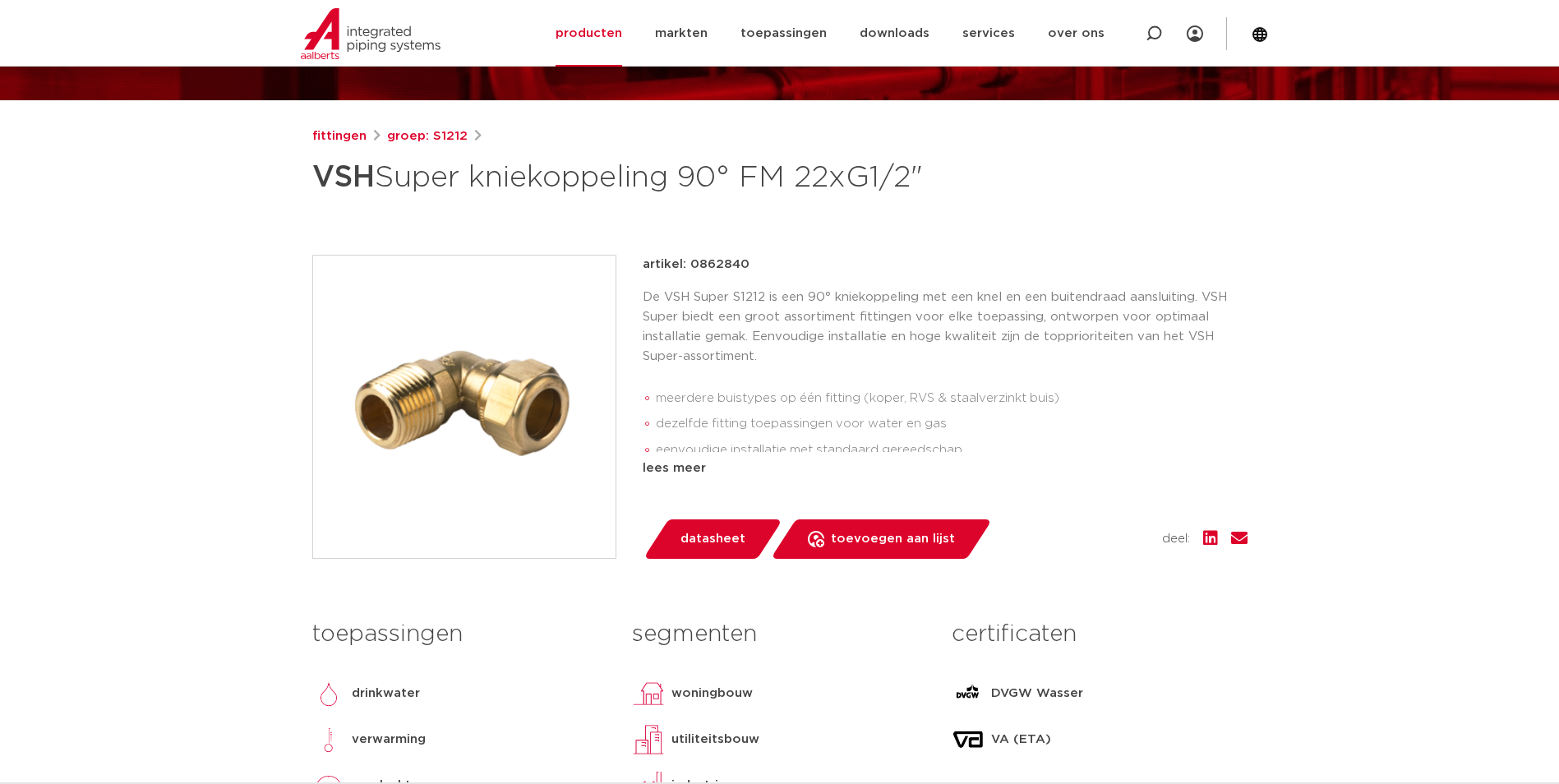
click at [496, 461] on img at bounding box center [464, 406] width 303 height 303
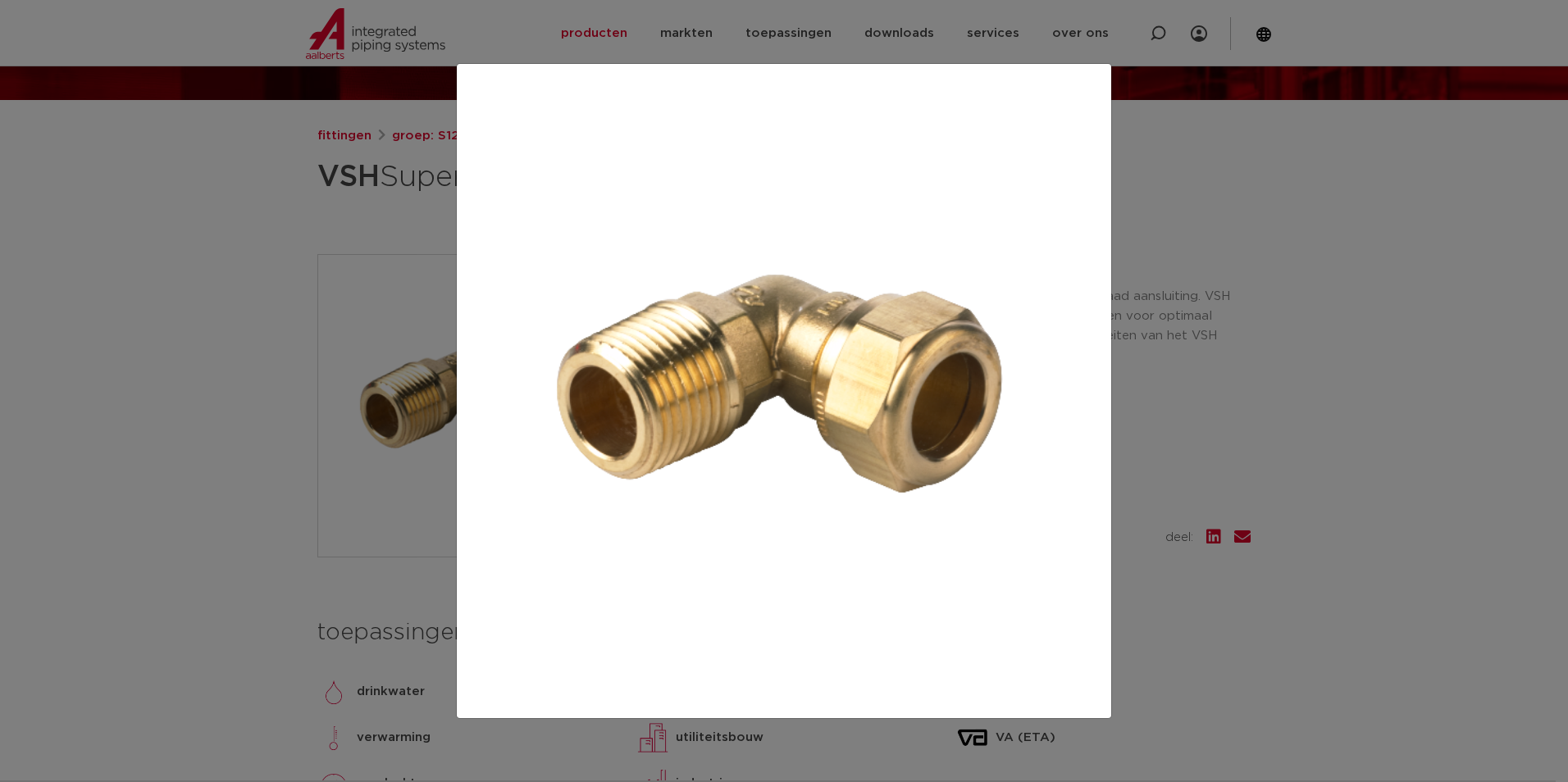
click at [331, 355] on div at bounding box center [784, 391] width 1568 height 782
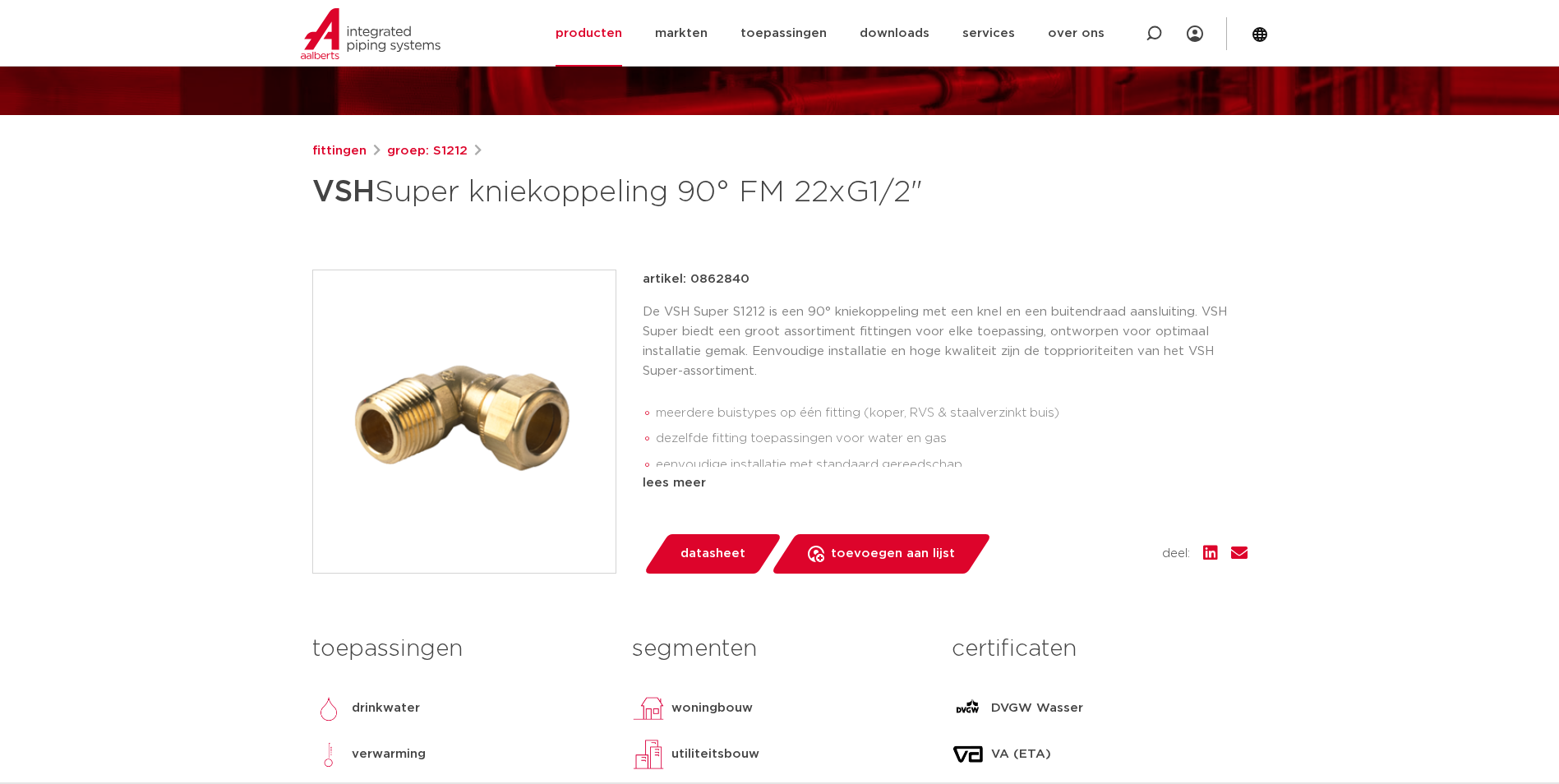
scroll to position [164, 0]
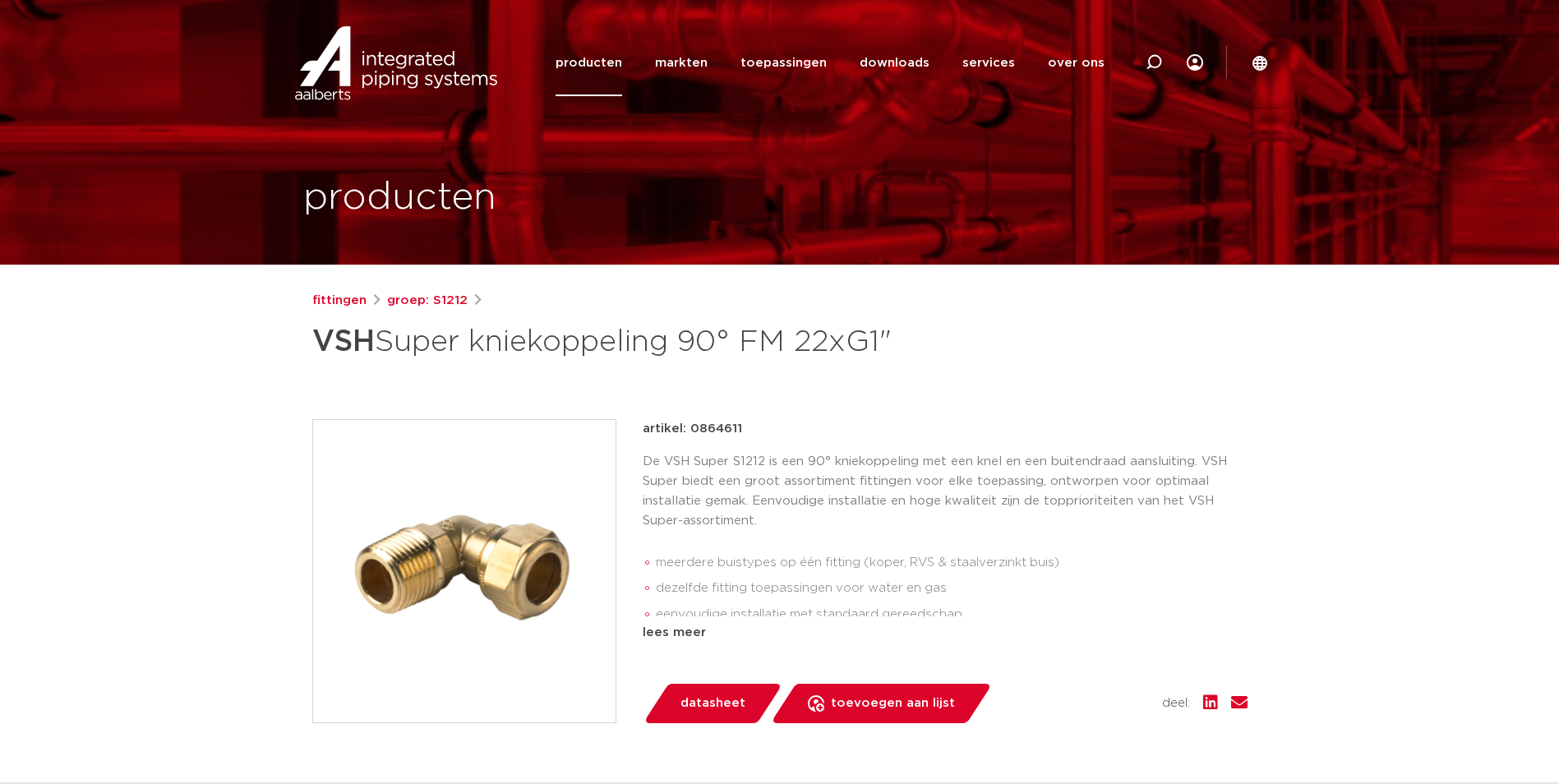
click at [536, 492] on img at bounding box center [464, 571] width 303 height 303
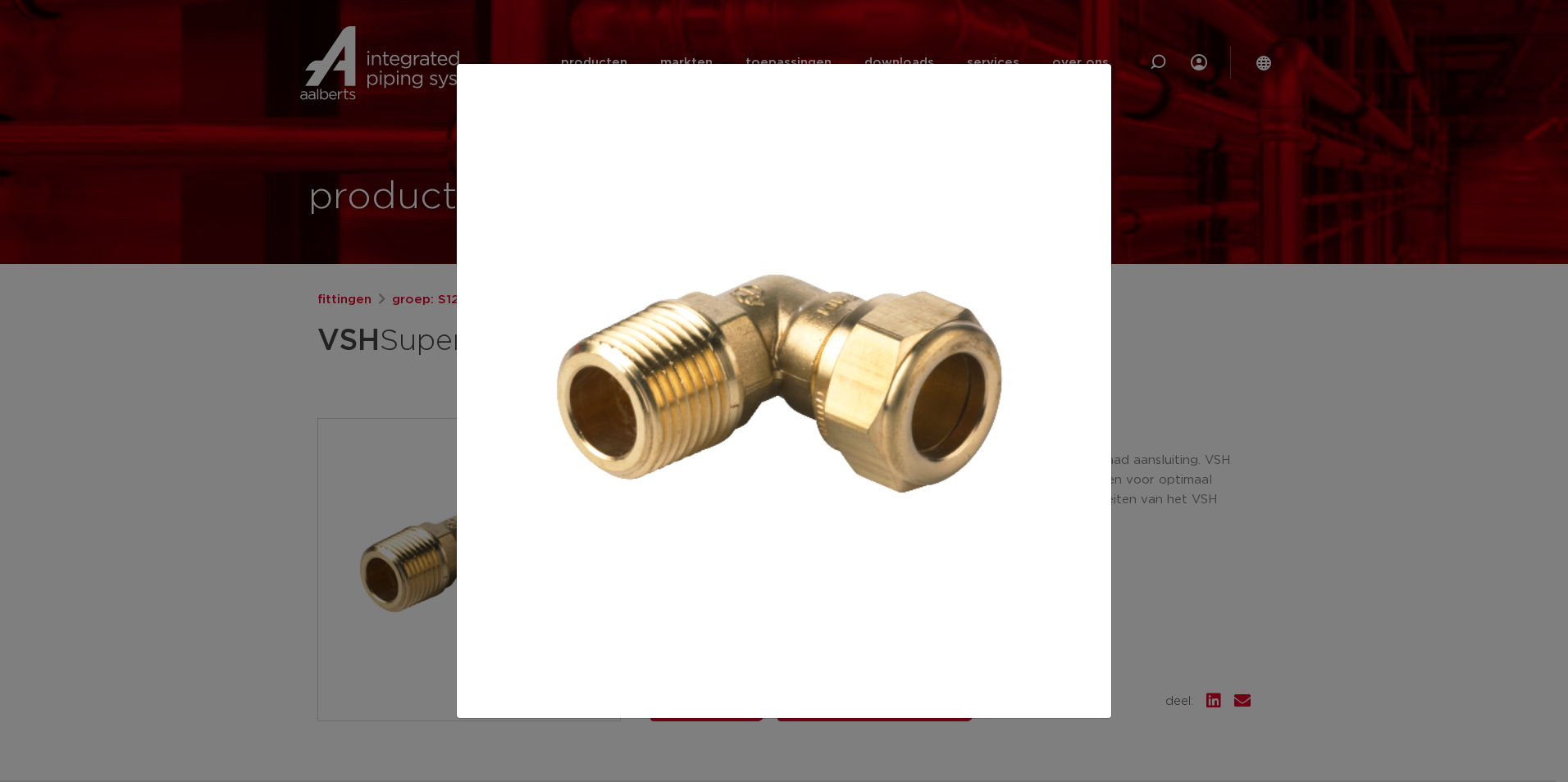
click at [336, 378] on div at bounding box center [784, 391] width 1568 height 782
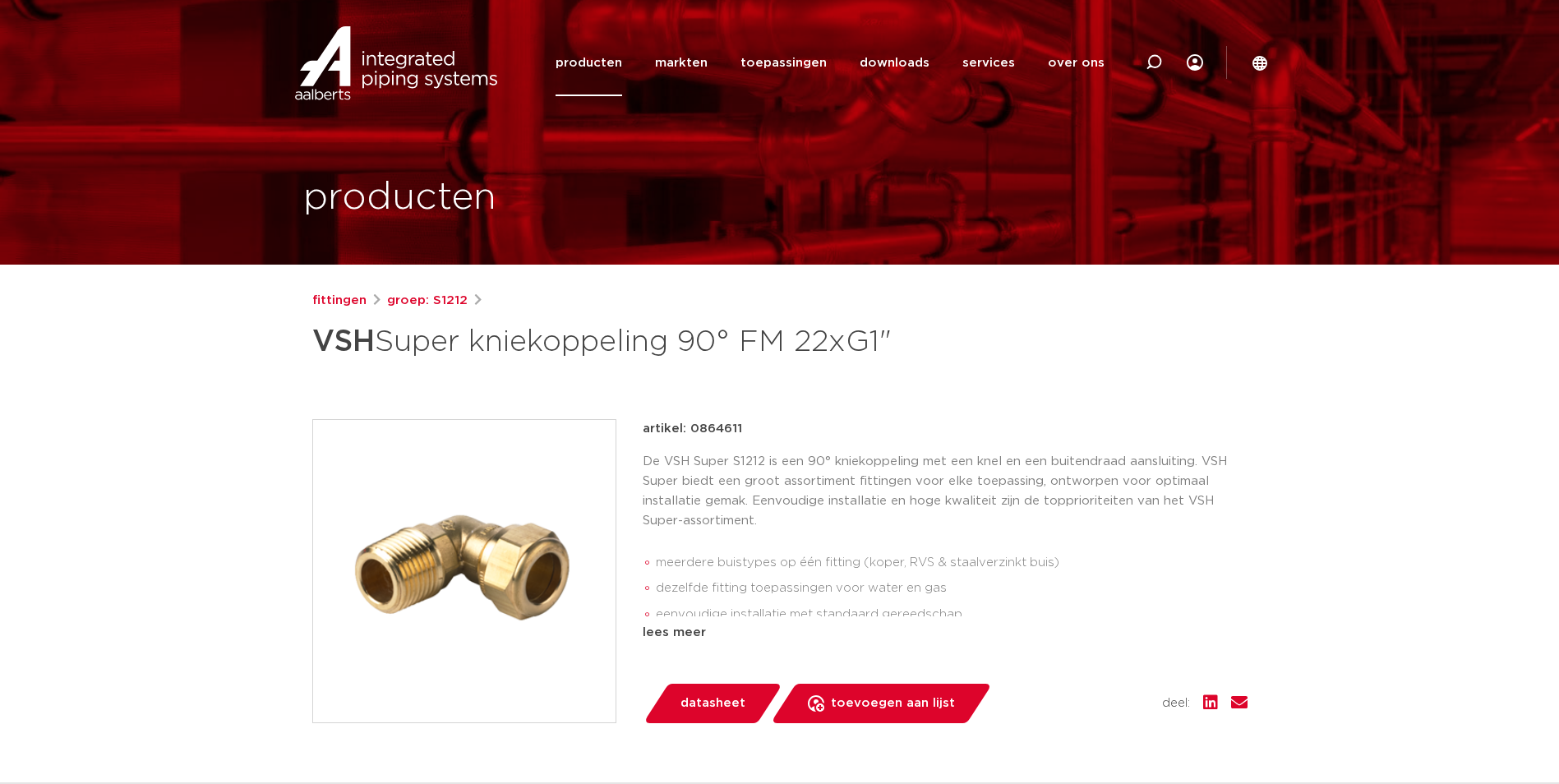
click at [513, 559] on img at bounding box center [464, 571] width 303 height 303
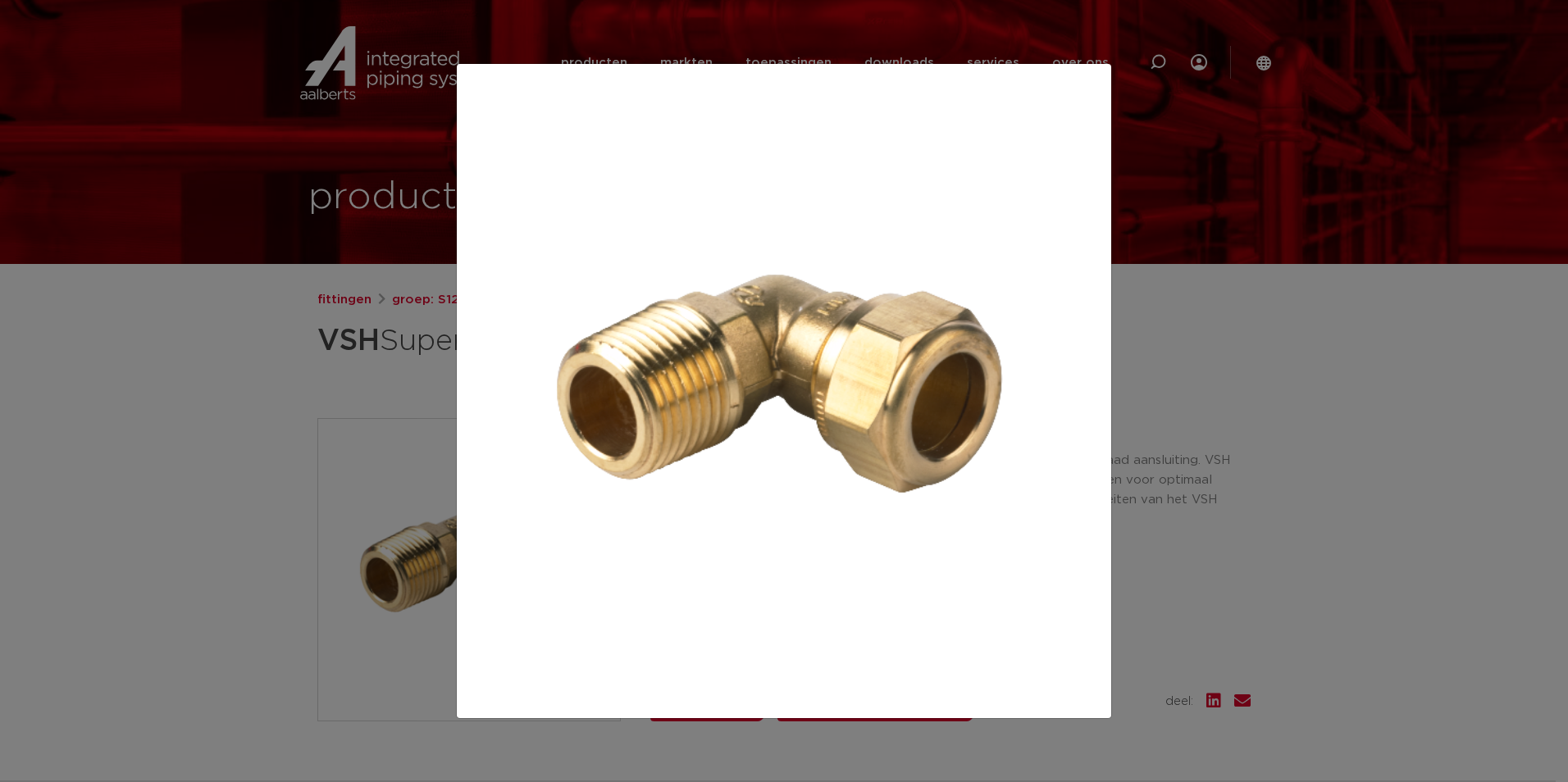
click at [258, 411] on div at bounding box center [784, 391] width 1568 height 782
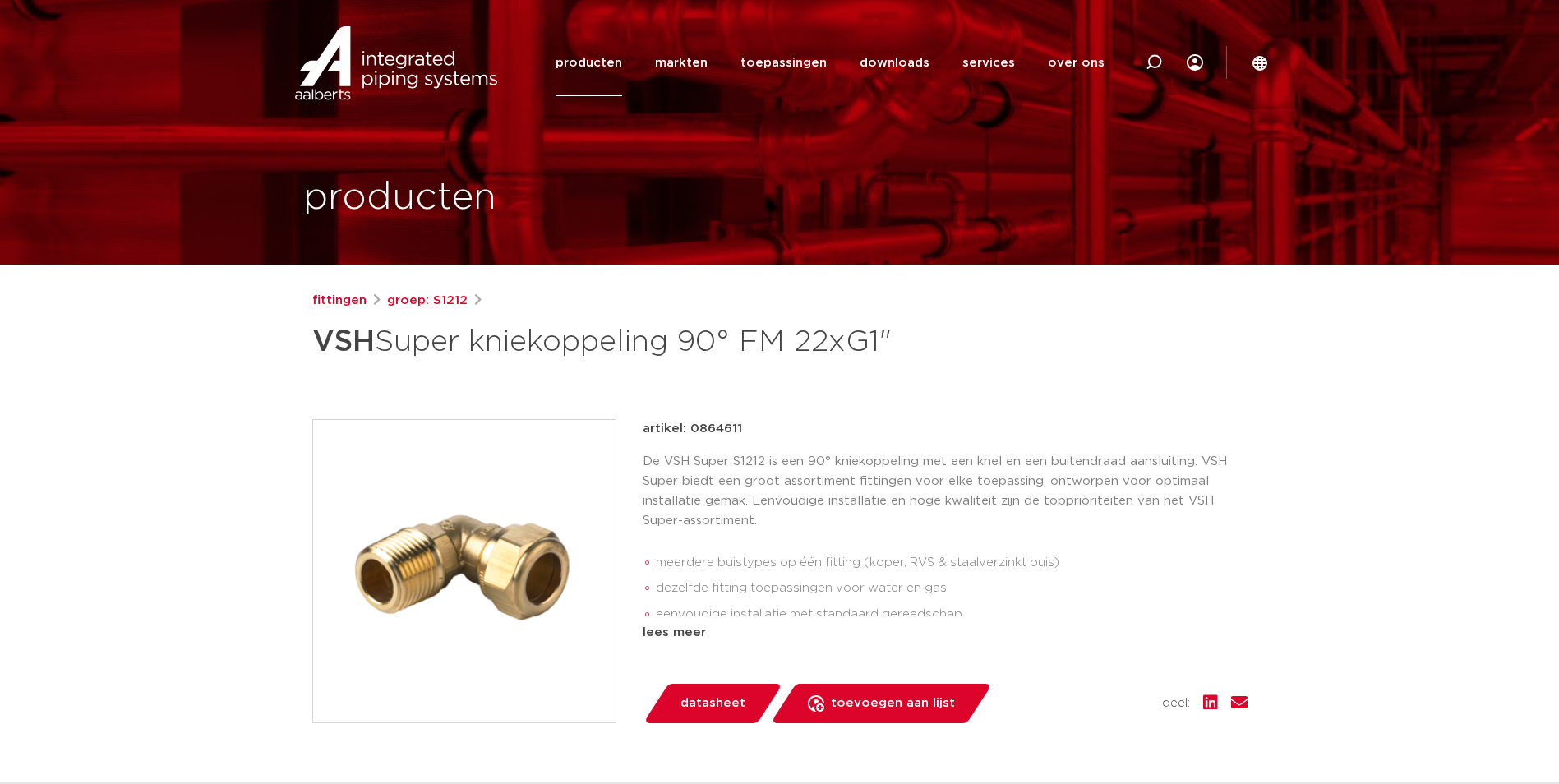
click at [308, 384] on div "fittingen groep: S1212 VSH Super kniekoppeling 90° FM 22xG1"" at bounding box center [780, 664] width 961 height 748
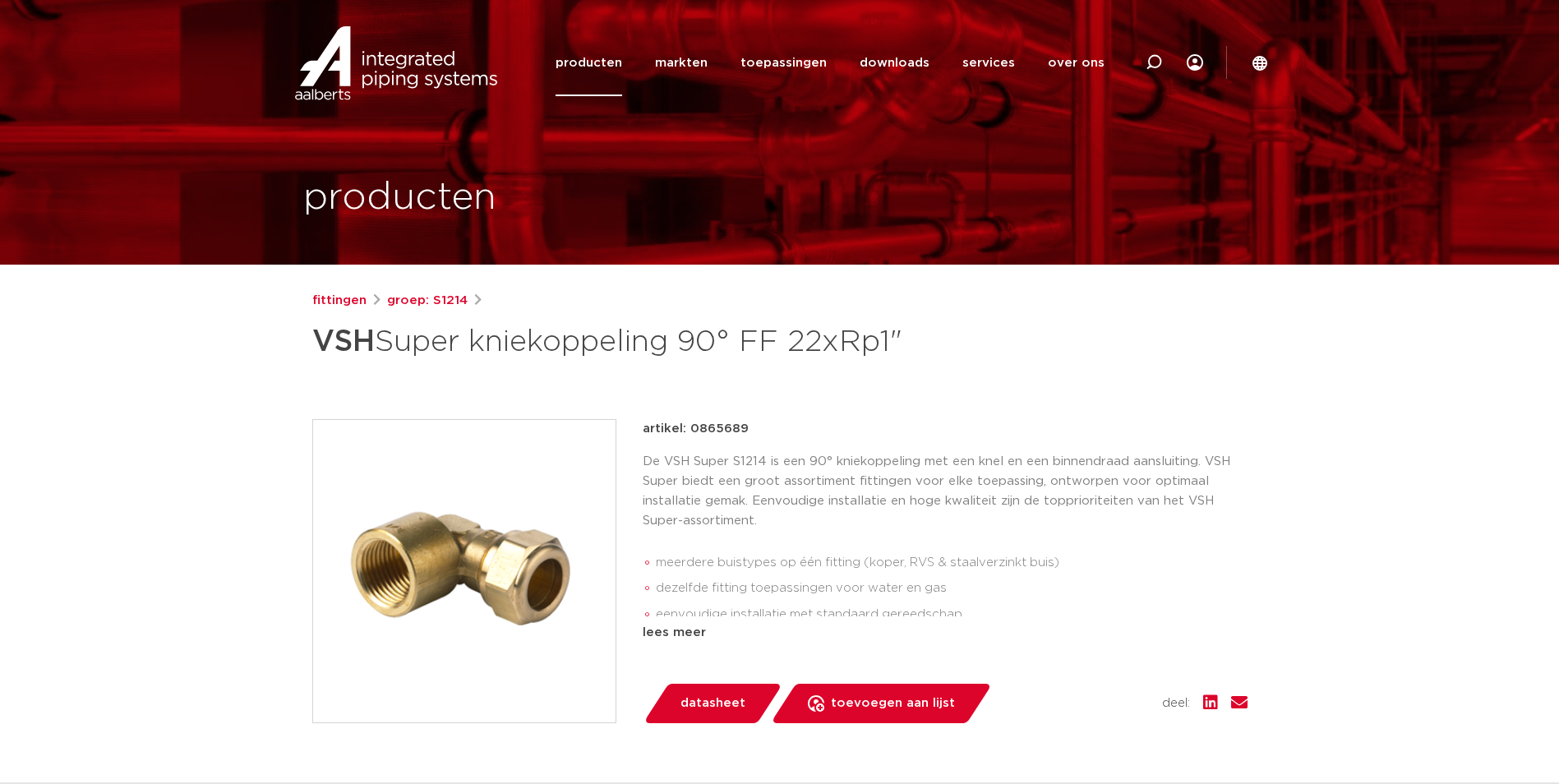
click at [526, 578] on img at bounding box center [464, 571] width 303 height 303
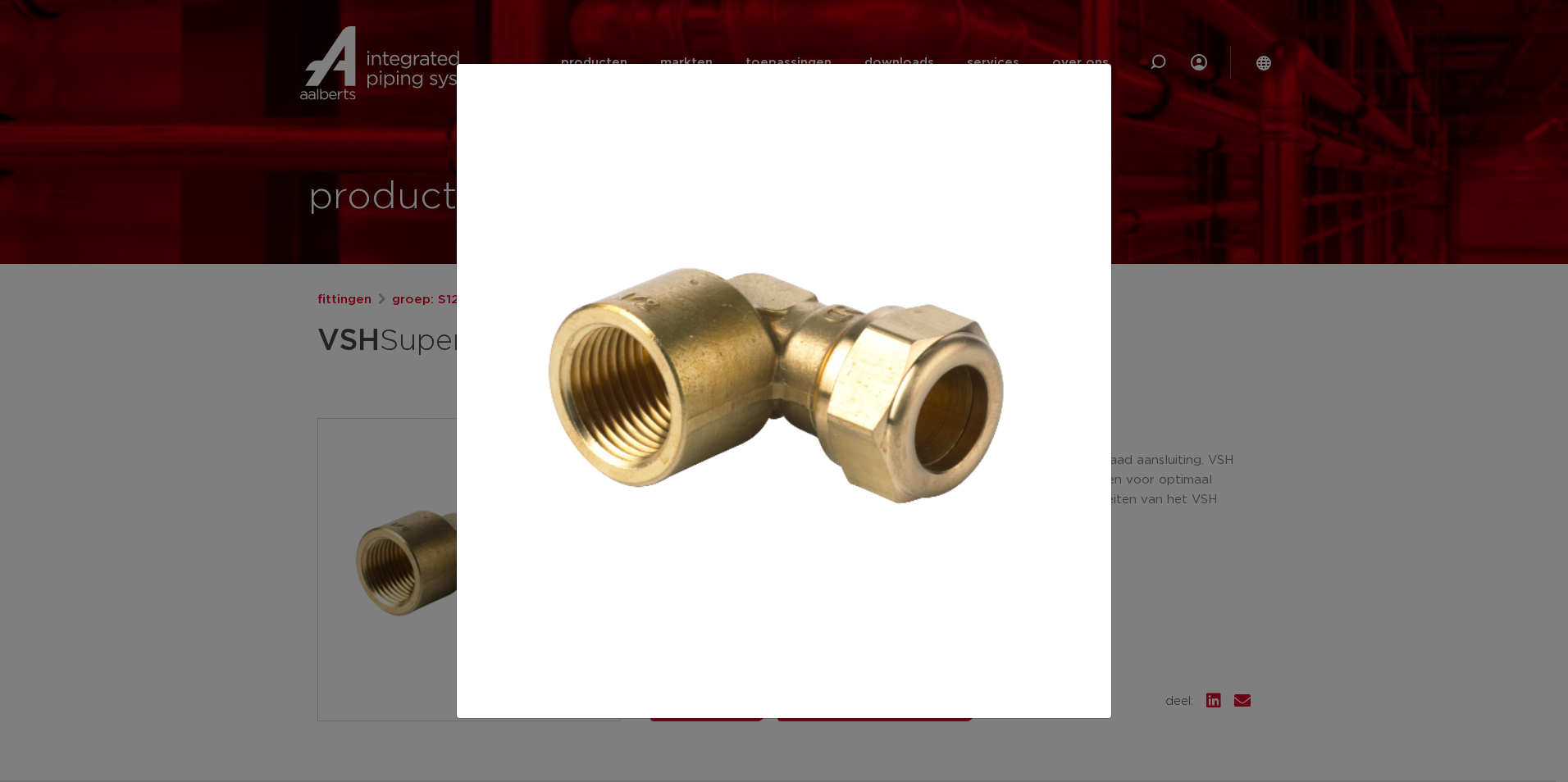
click at [213, 416] on div at bounding box center [784, 391] width 1568 height 782
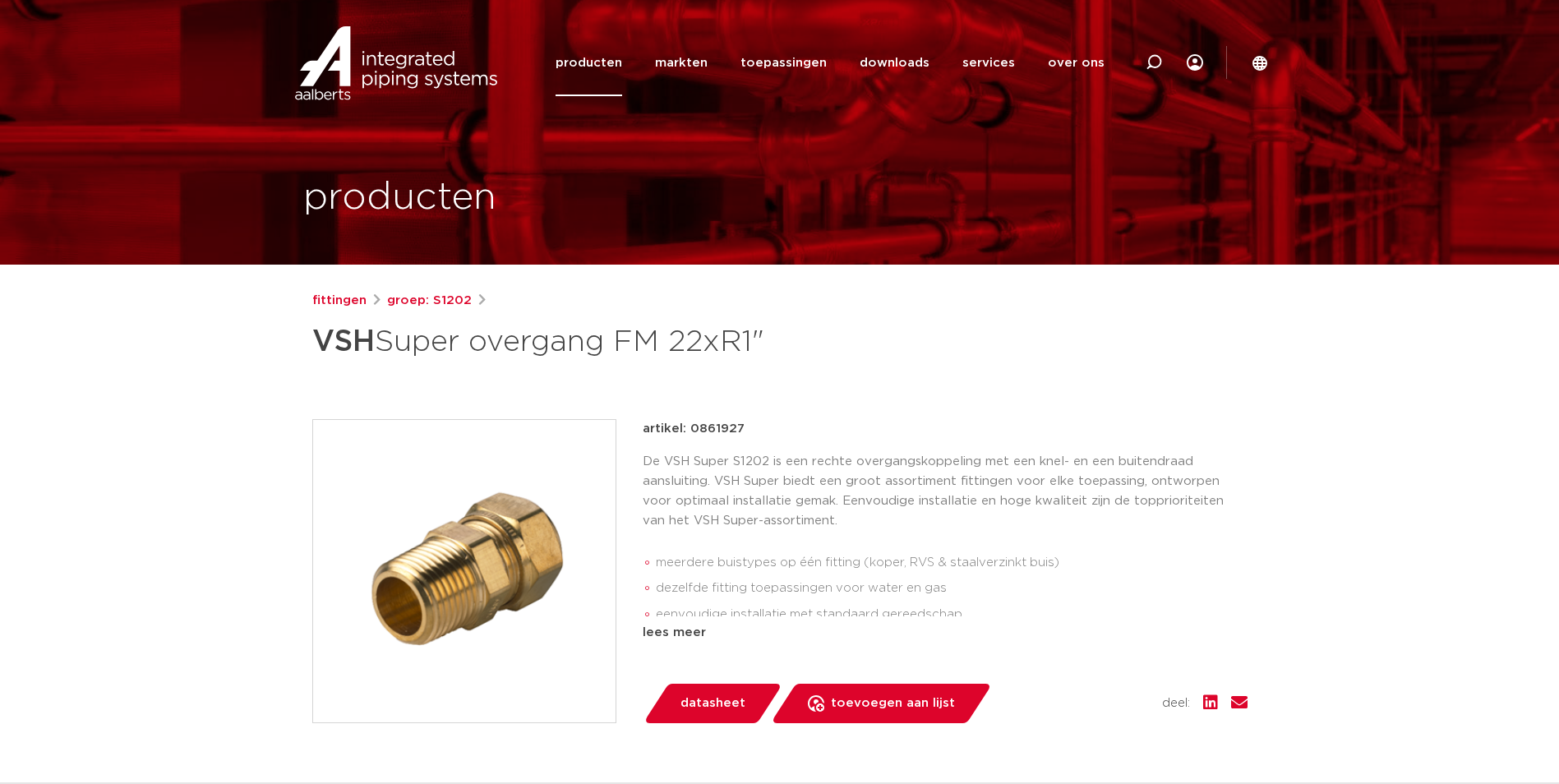
click at [775, 508] on p "De VSH Super S1202 is een rechte overgangskoppeling met een knel- en een buiten…" at bounding box center [944, 491] width 605 height 79
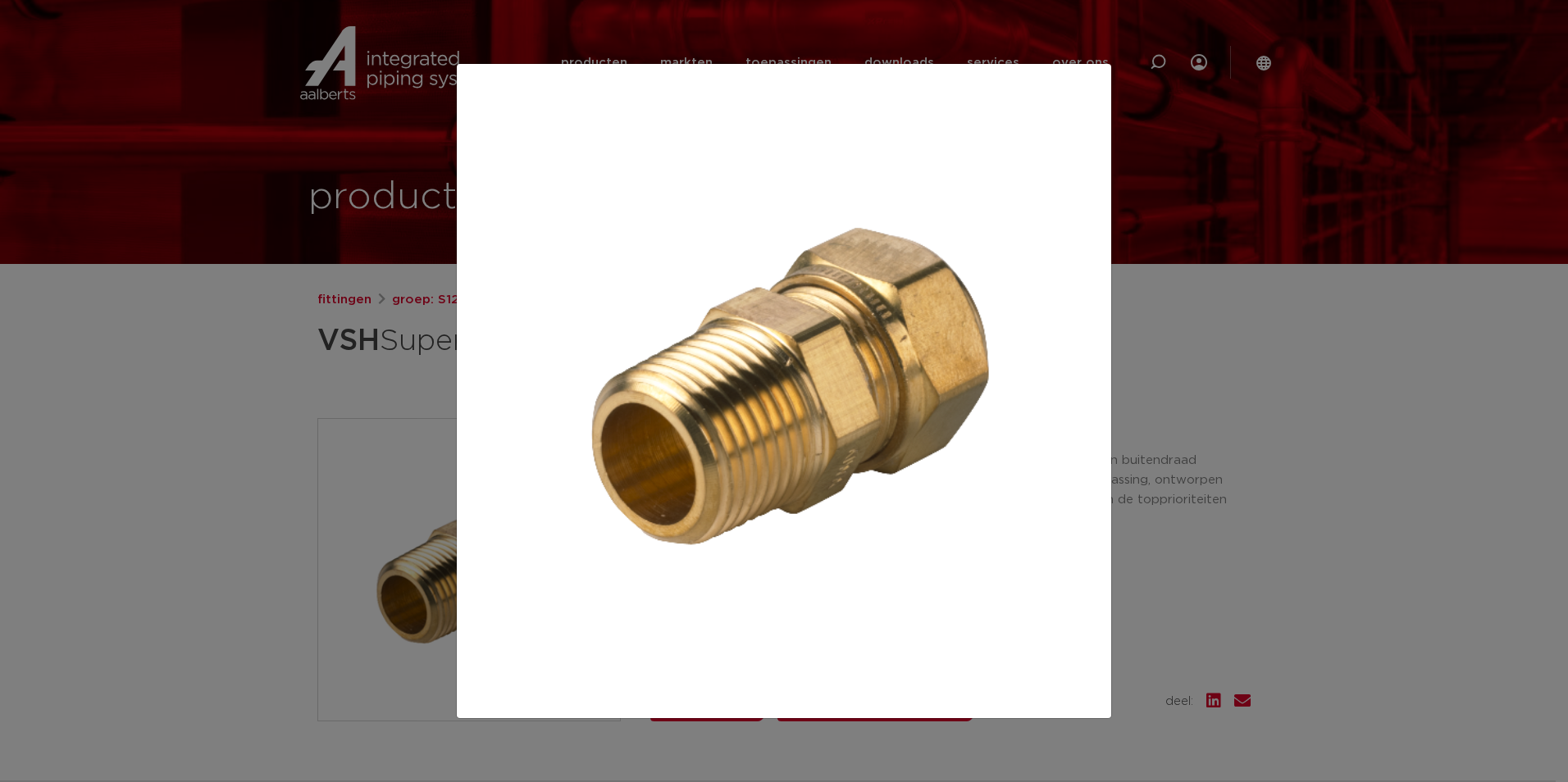
click at [391, 367] on div at bounding box center [784, 391] width 1568 height 782
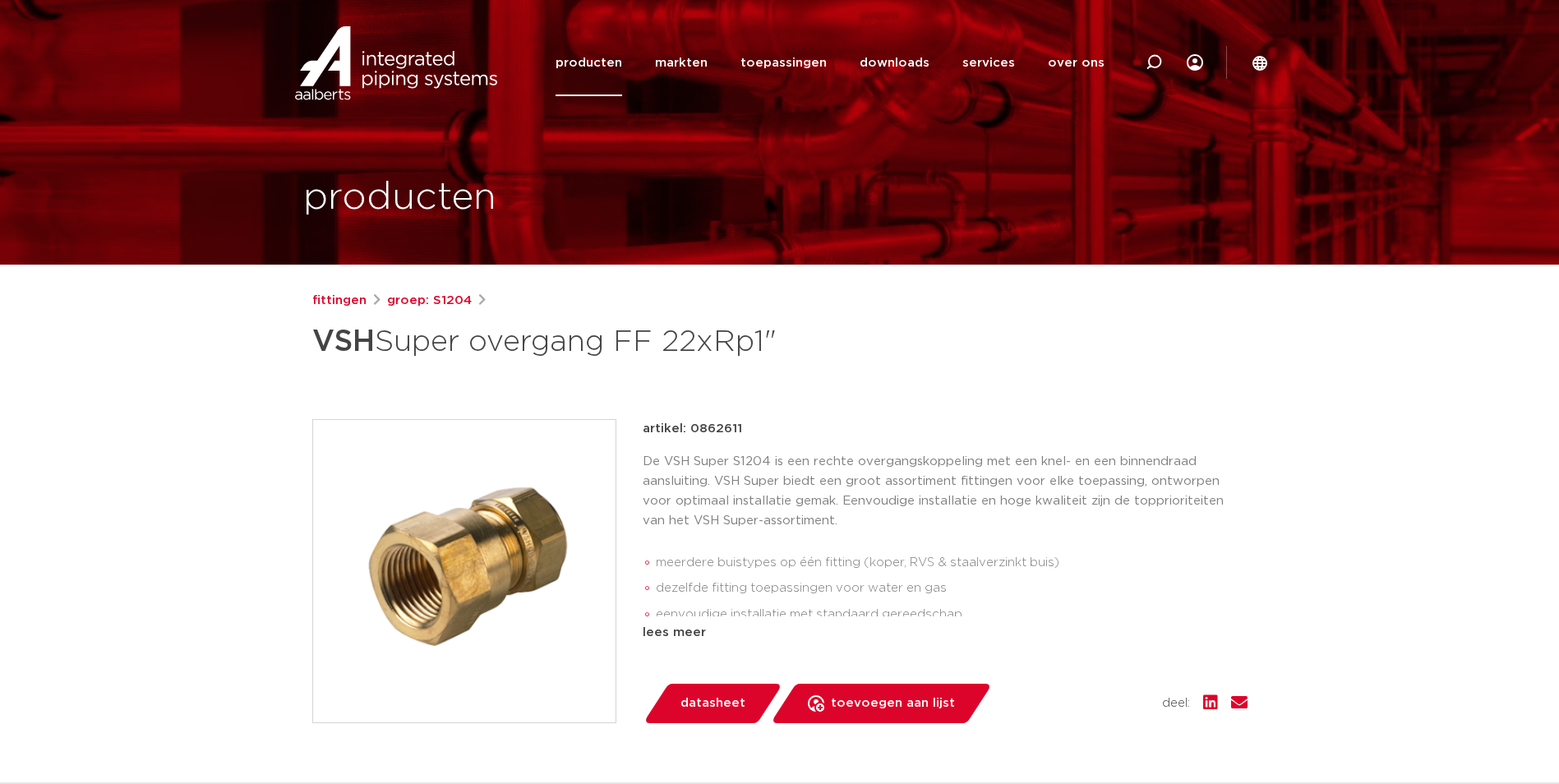
click at [498, 518] on img at bounding box center [464, 571] width 303 height 303
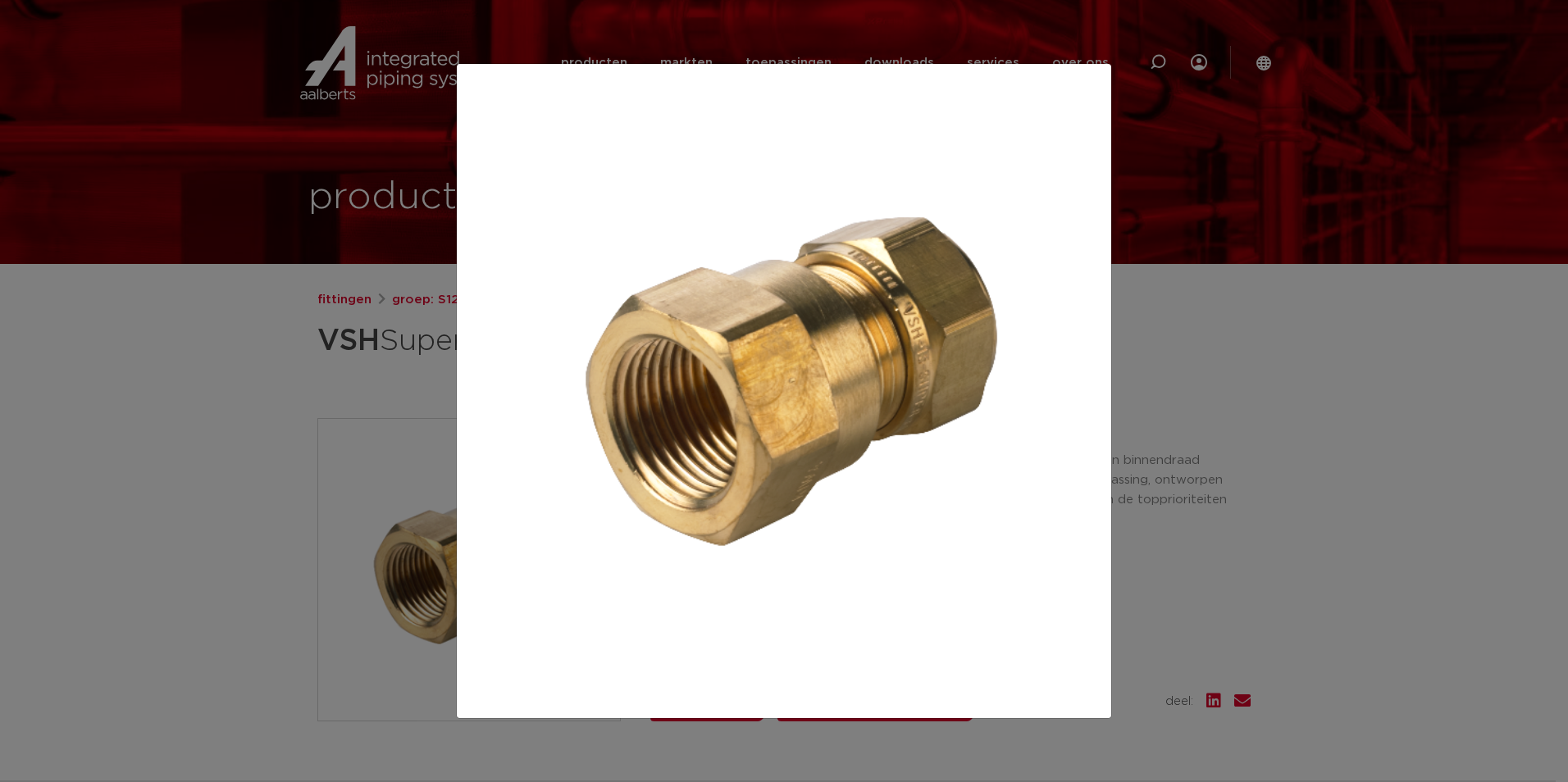
click at [1004, 108] on img at bounding box center [784, 391] width 628 height 628
click at [1256, 168] on div at bounding box center [784, 391] width 1568 height 782
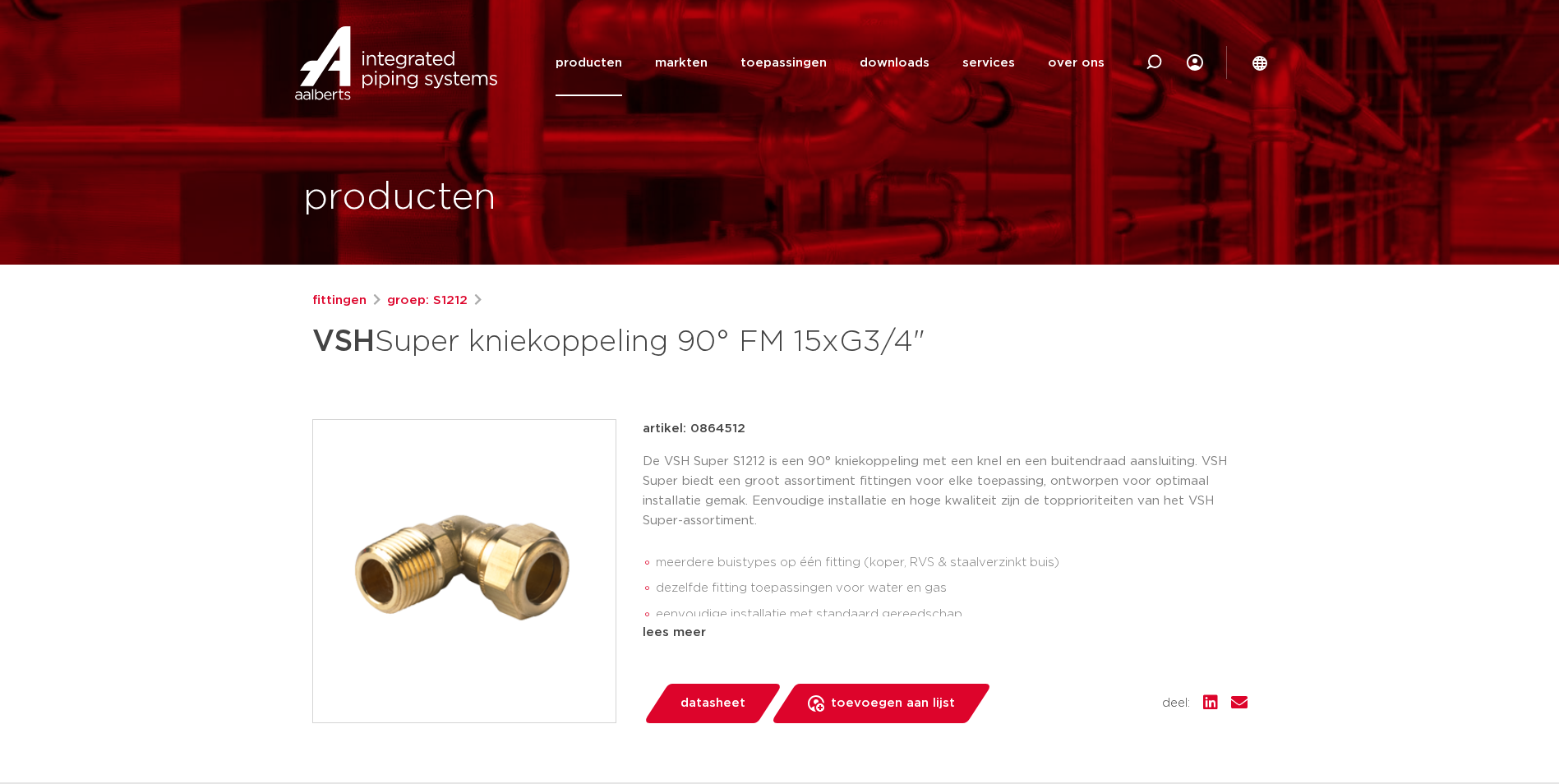
click at [491, 528] on img at bounding box center [464, 571] width 303 height 303
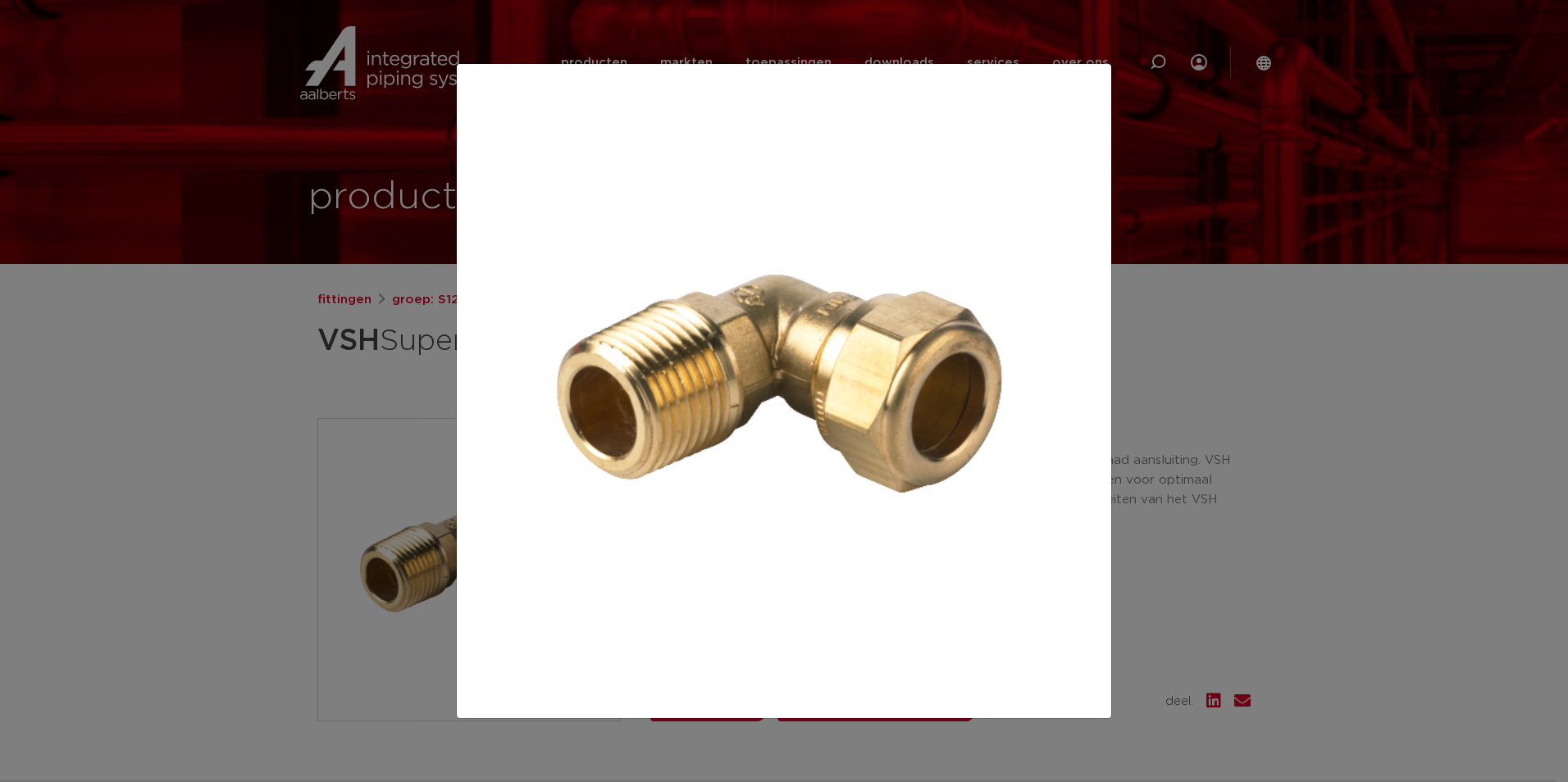
click at [336, 393] on div at bounding box center [784, 391] width 1568 height 782
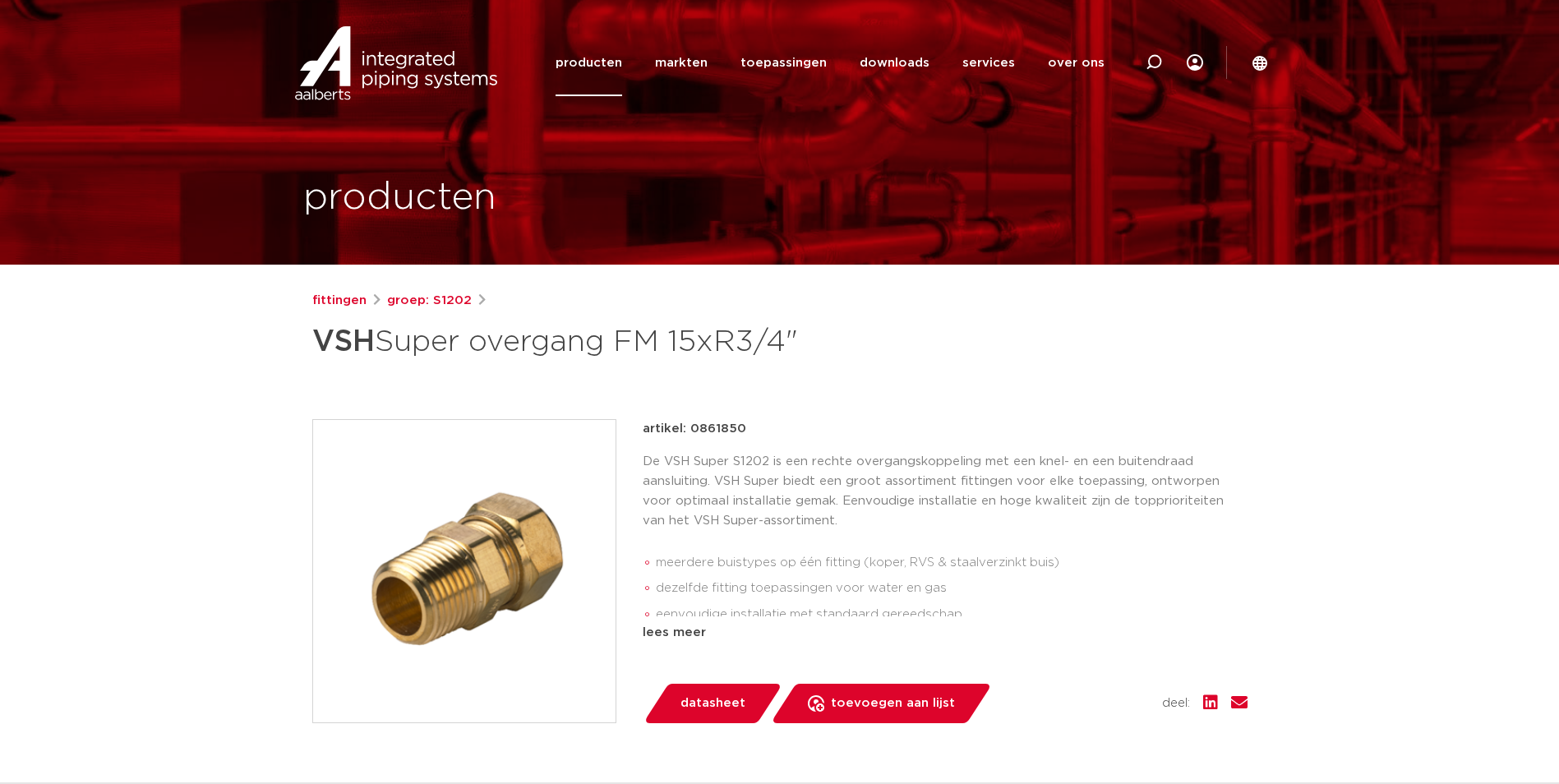
click at [402, 562] on img at bounding box center [464, 571] width 303 height 303
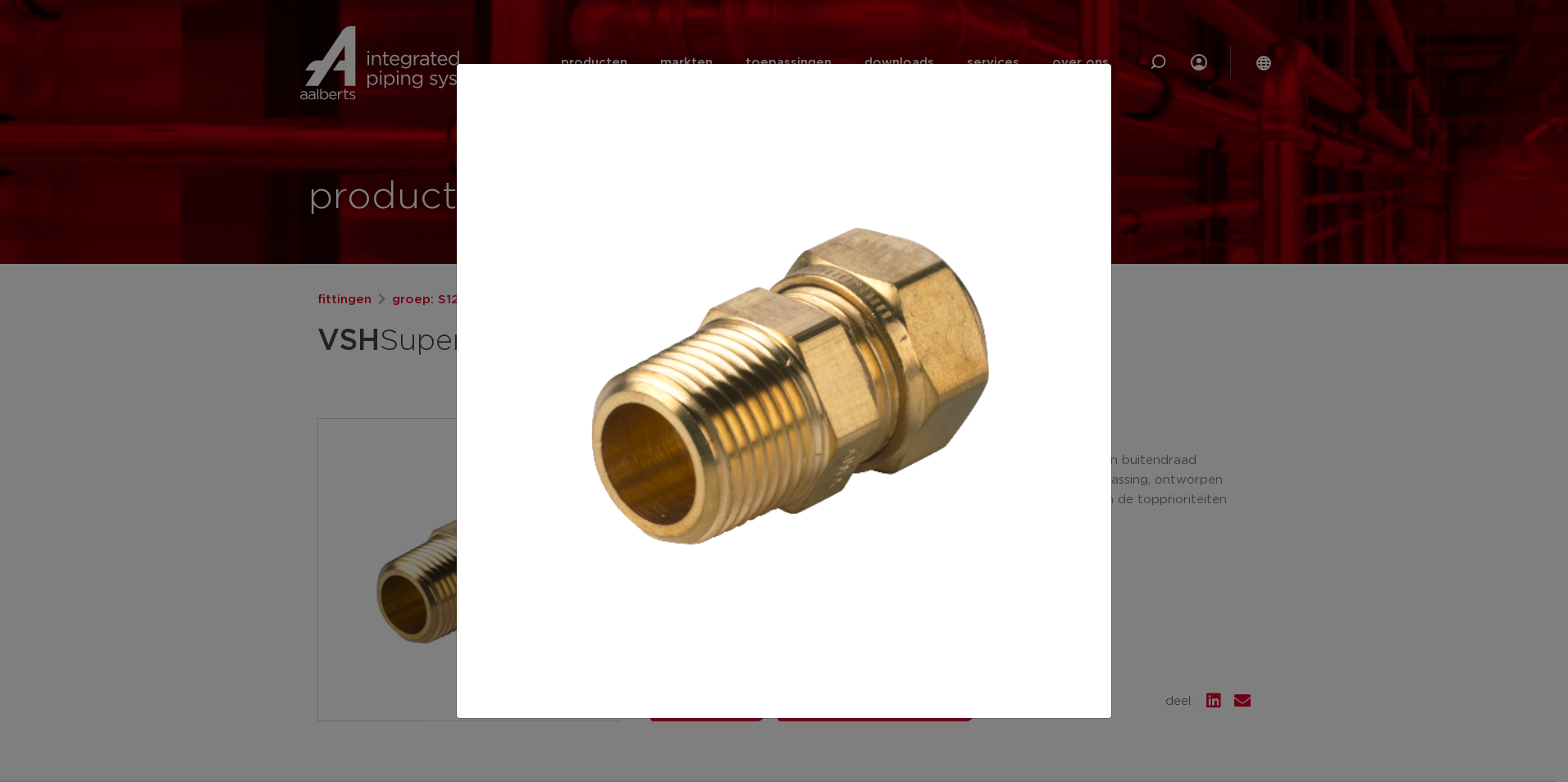
click at [254, 388] on div at bounding box center [784, 391] width 1568 height 782
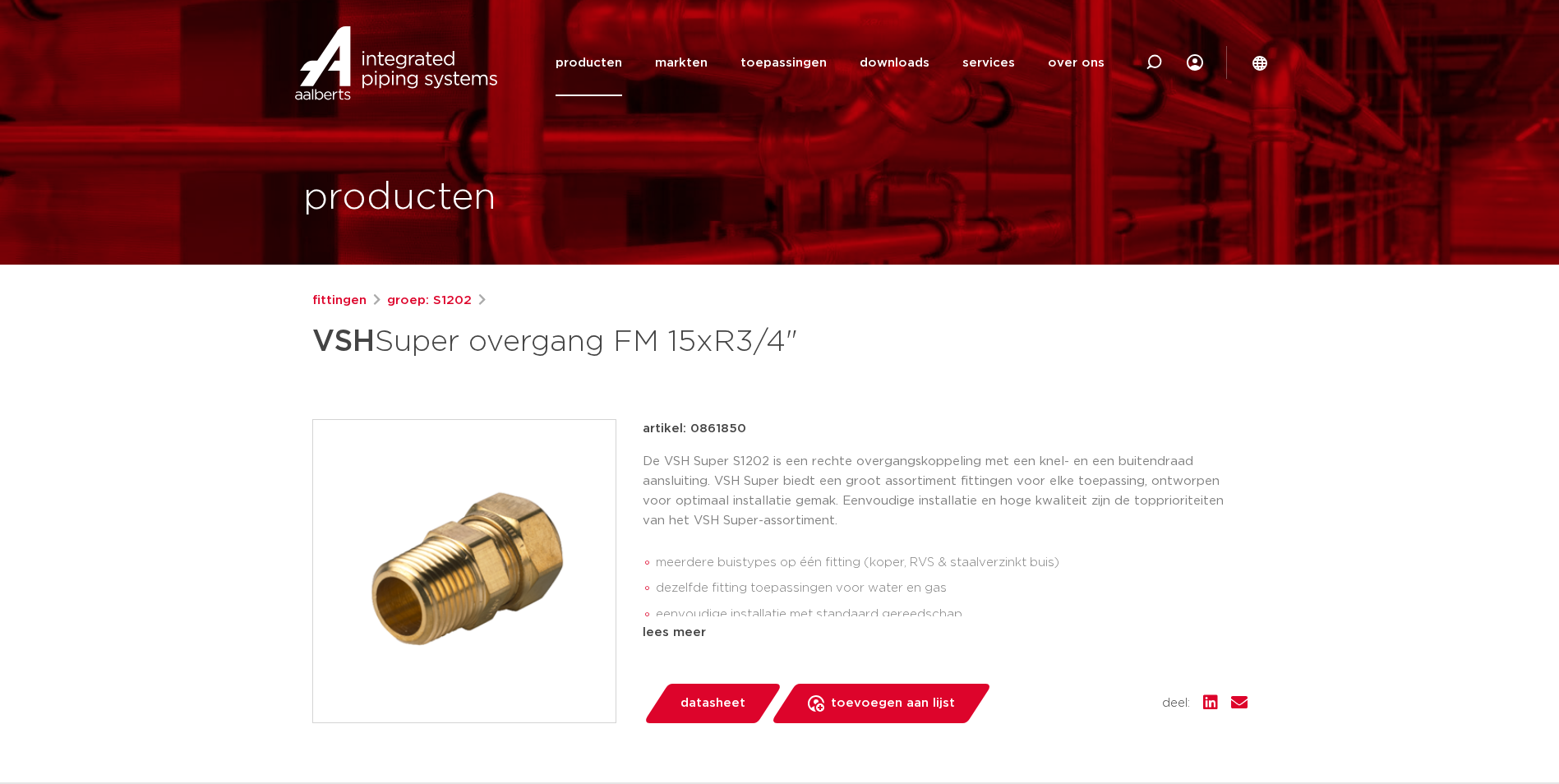
click at [450, 534] on img at bounding box center [464, 571] width 303 height 303
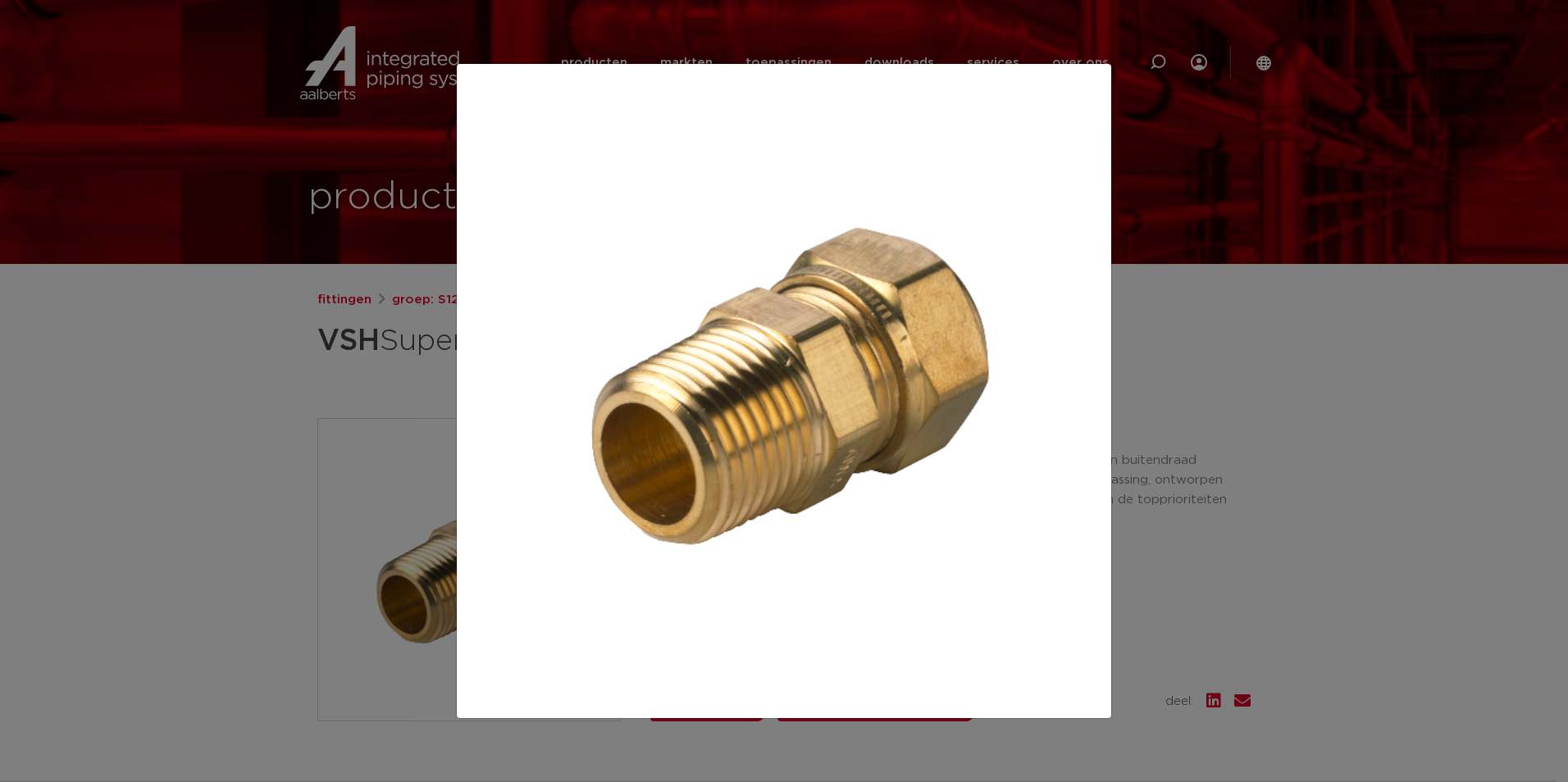
drag, startPoint x: 1139, startPoint y: 354, endPoint x: 1025, endPoint y: 355, distance: 114.0
click at [1139, 354] on div at bounding box center [784, 391] width 1568 height 782
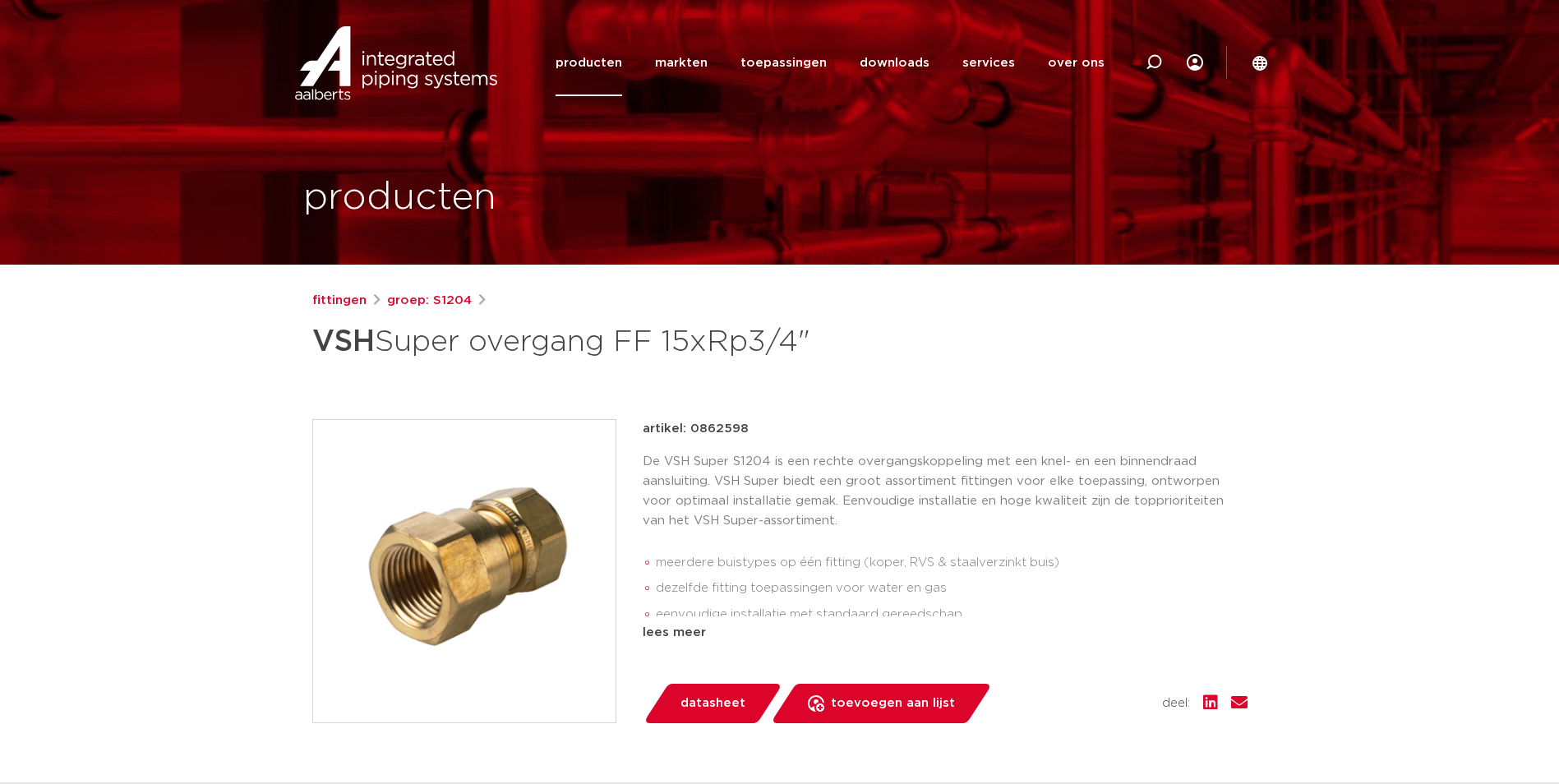
click at [521, 488] on img at bounding box center [464, 571] width 303 height 303
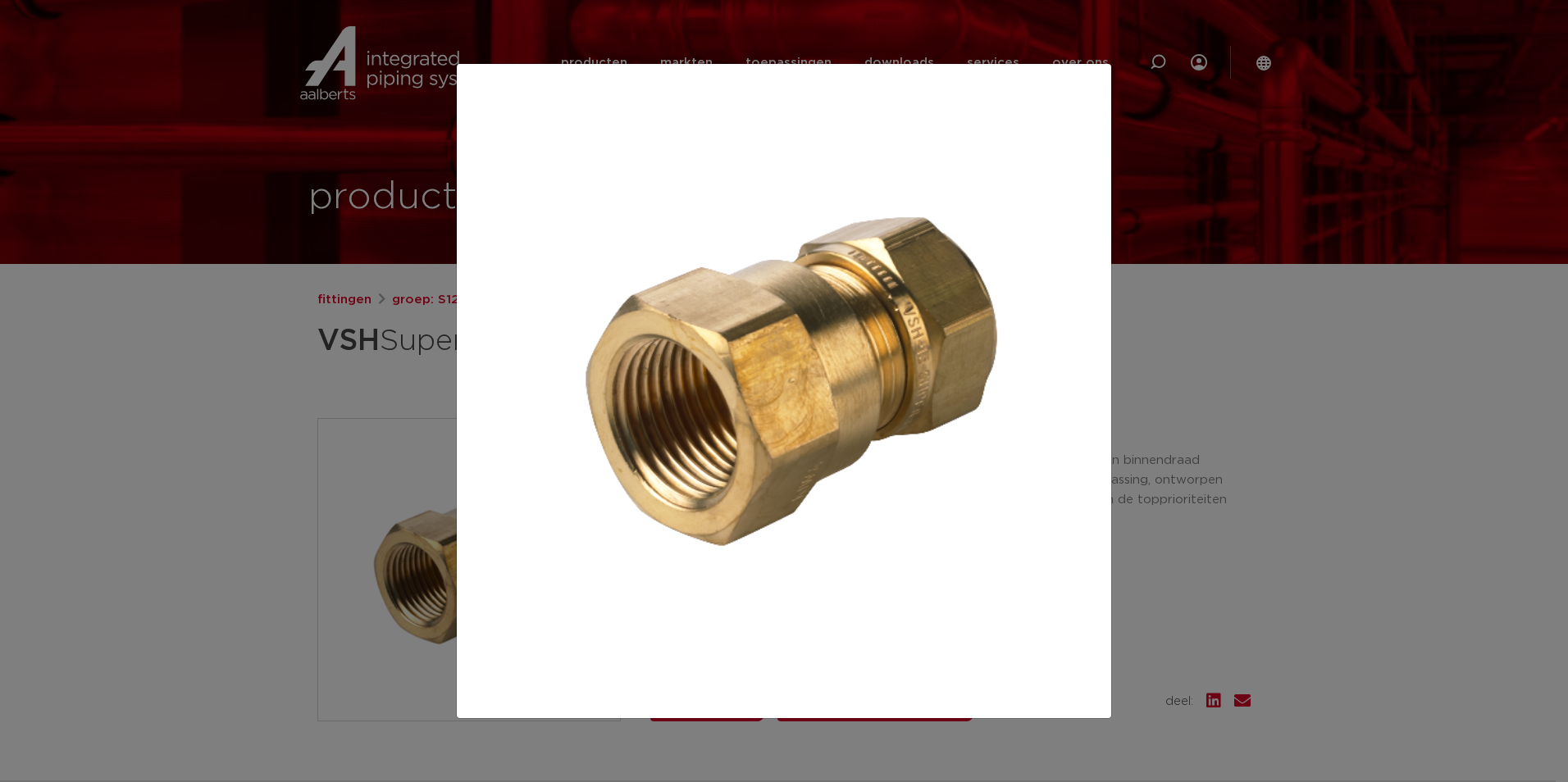
click at [1164, 392] on div at bounding box center [784, 391] width 1568 height 782
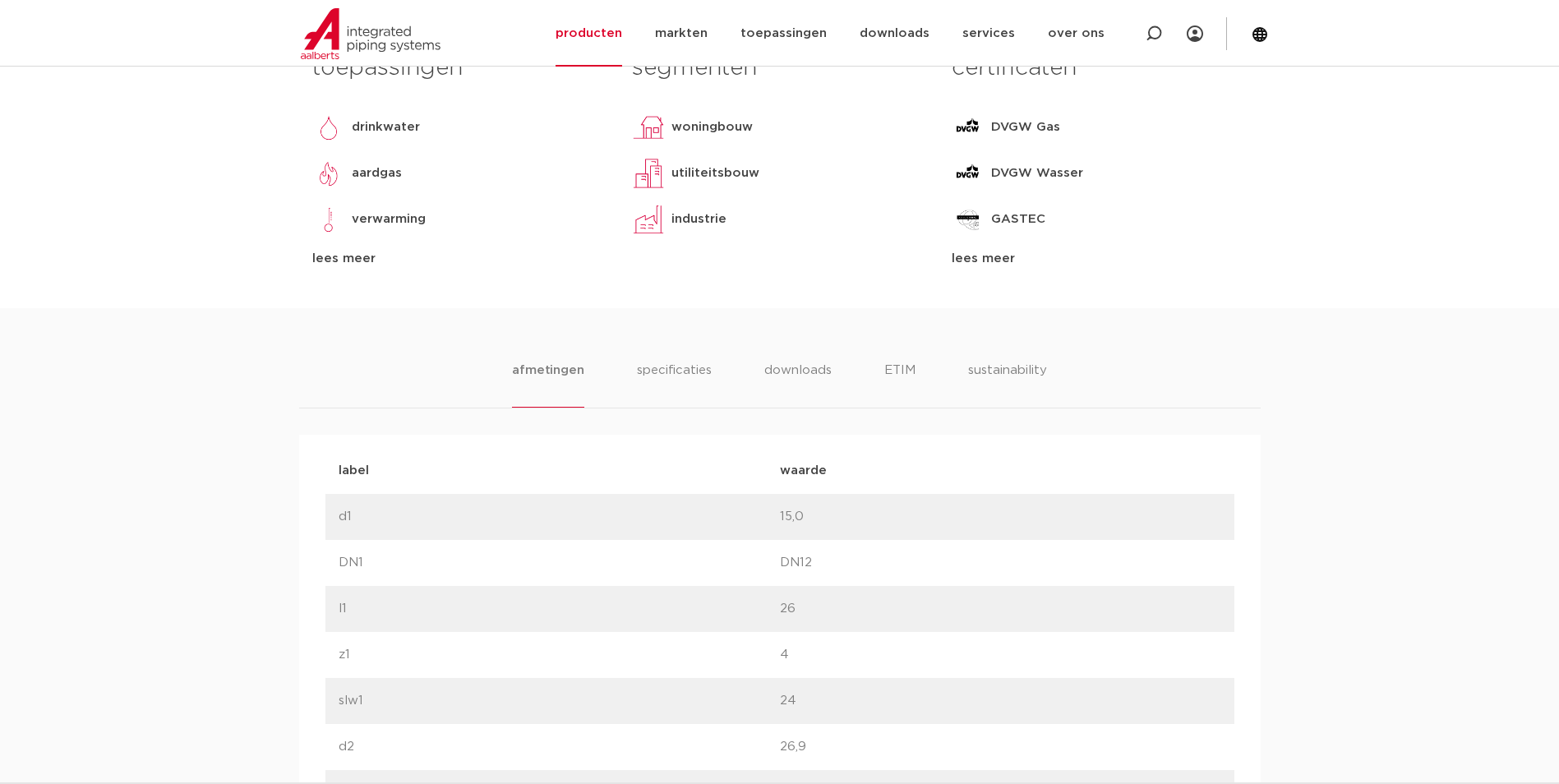
scroll to position [739, 0]
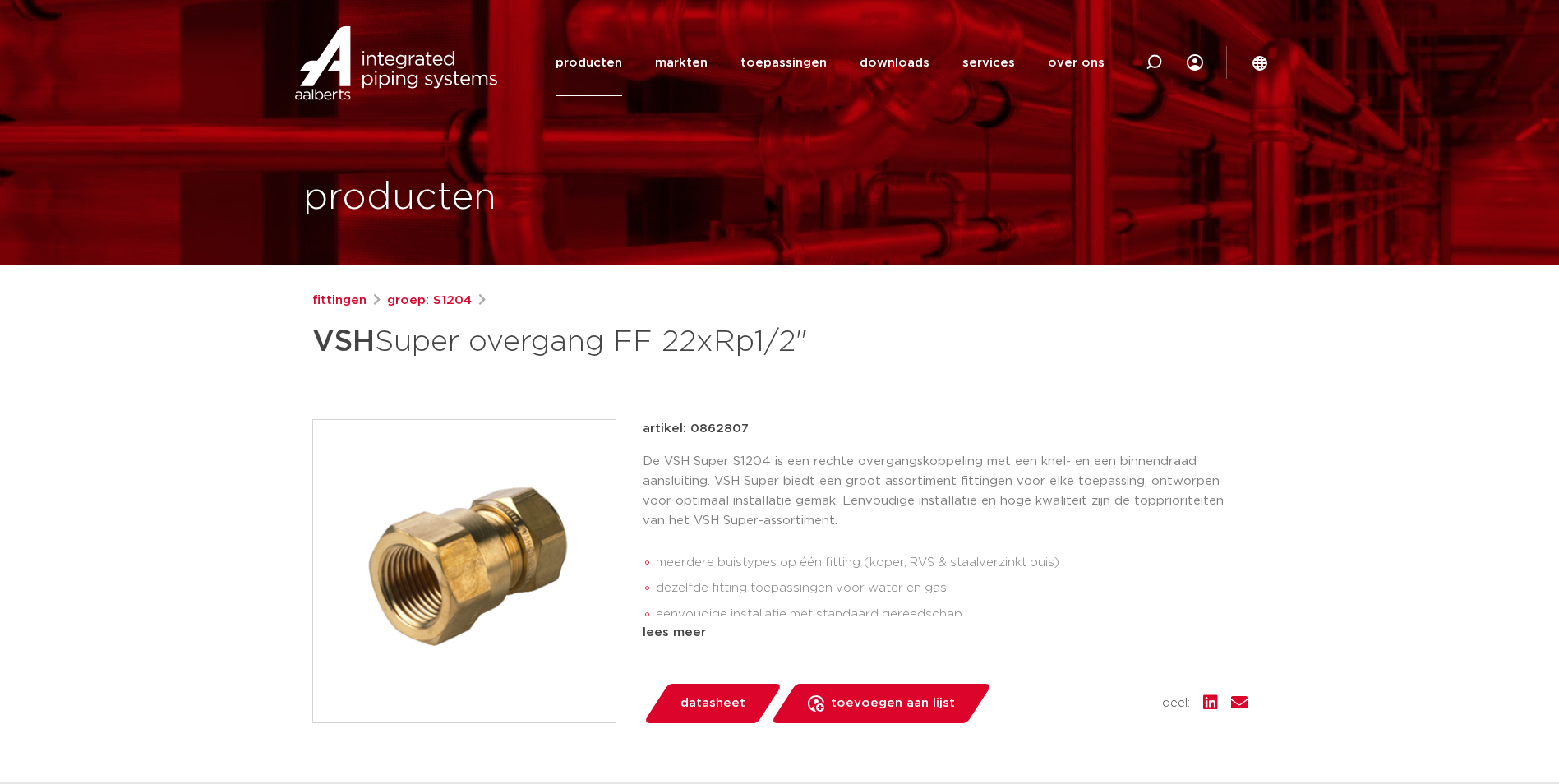
drag, startPoint x: 414, startPoint y: 574, endPoint x: 427, endPoint y: 570, distance: 13.6
click at [414, 574] on img at bounding box center [464, 571] width 303 height 303
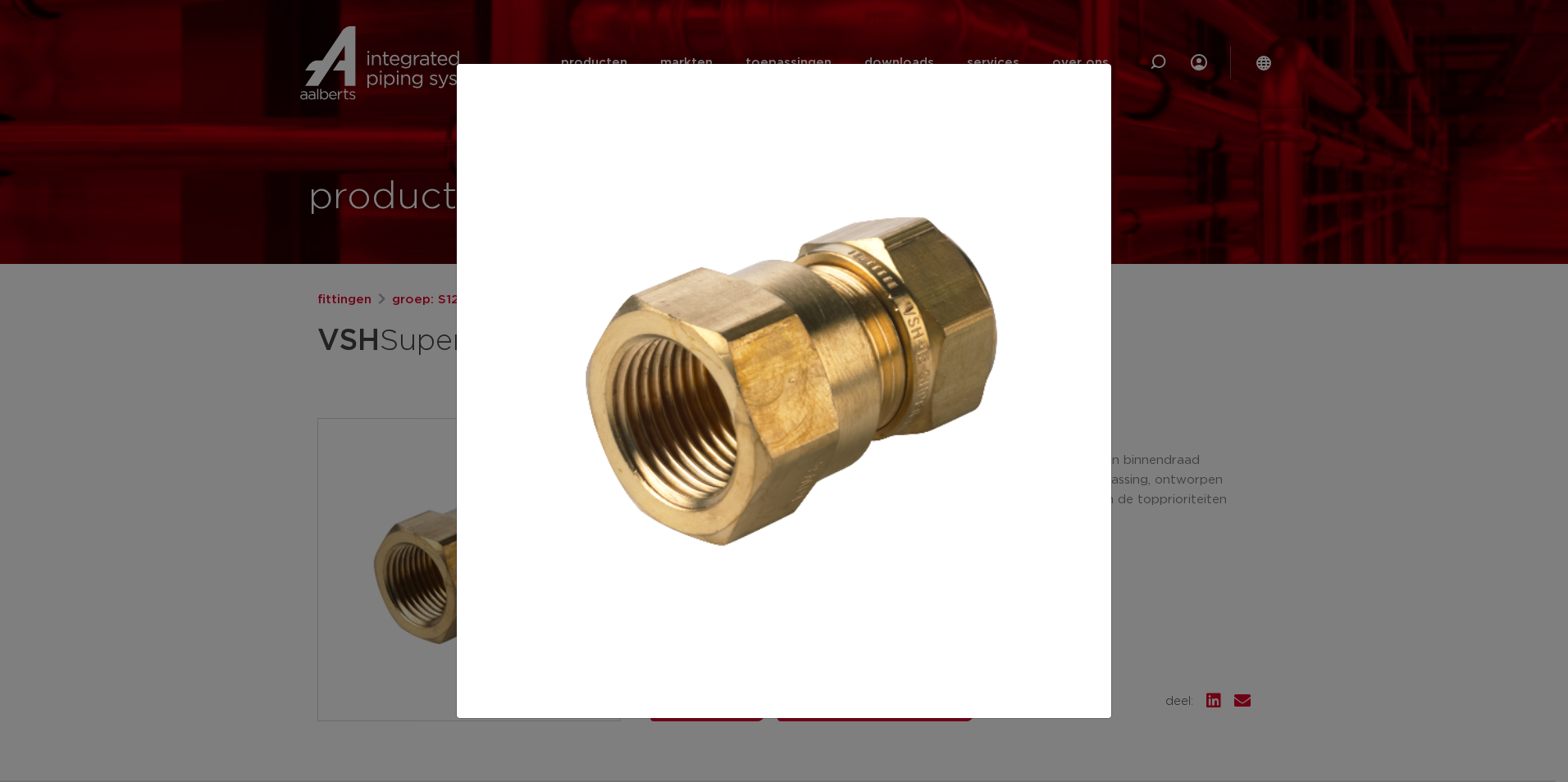
click at [323, 388] on div at bounding box center [784, 391] width 1568 height 782
